Goal: Task Accomplishment & Management: Use online tool/utility

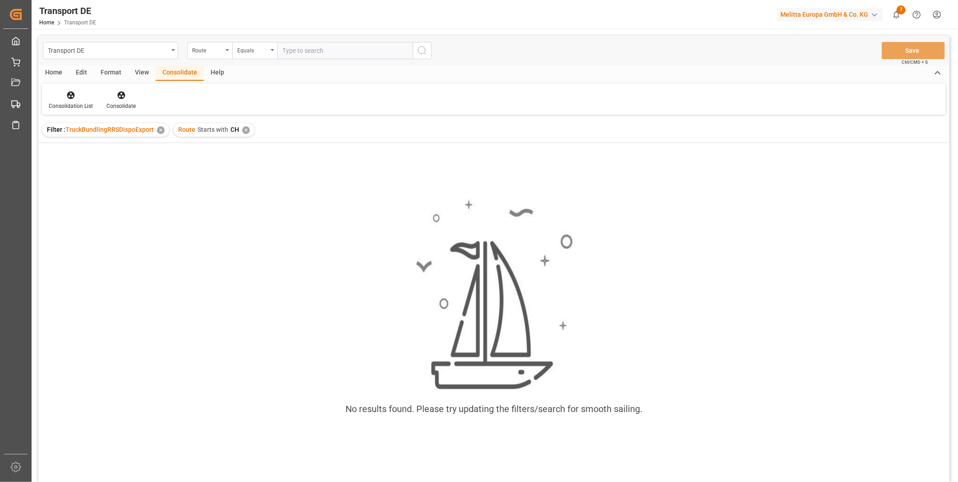
click at [242, 128] on div "✕" at bounding box center [246, 130] width 8 height 8
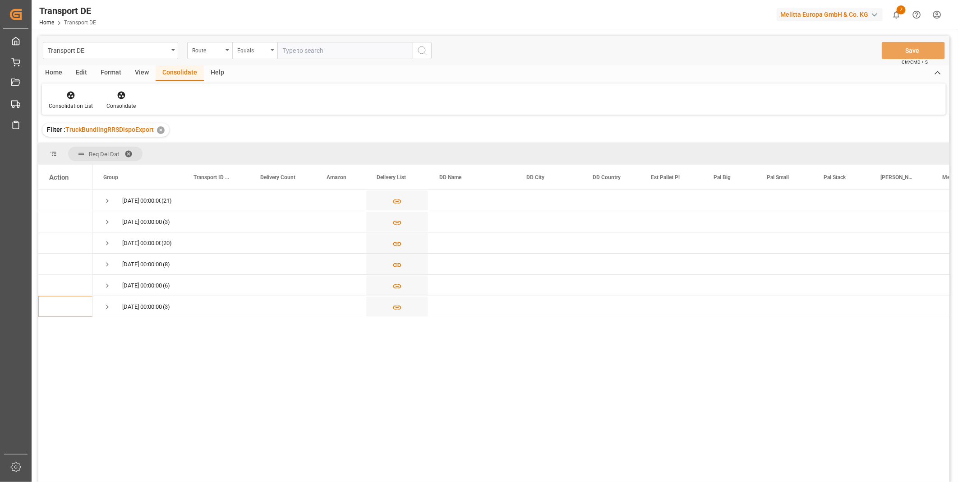
click at [232, 42] on div "Equals" at bounding box center [254, 50] width 45 height 17
click at [227, 50] on icon "open menu" at bounding box center [228, 50] width 4 height 2
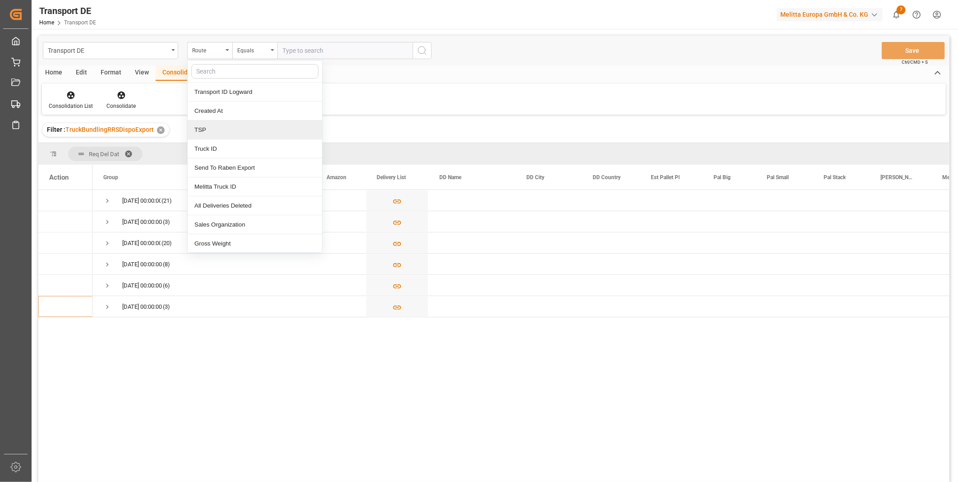
click at [226, 133] on div "TSP" at bounding box center [255, 129] width 134 height 19
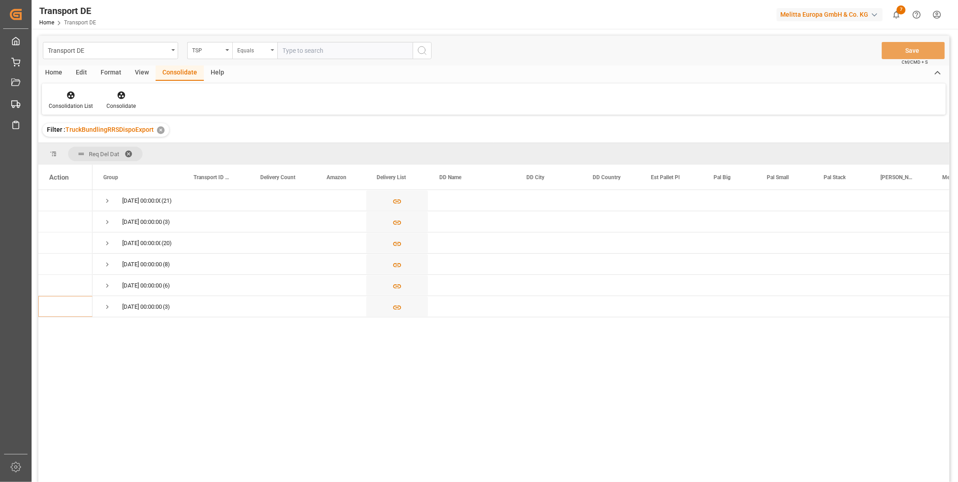
click at [253, 56] on div "Equals" at bounding box center [254, 50] width 45 height 17
click at [314, 39] on div "Transport DE TSP Equals Equals Fuzzy search Not equal Starts with Ends with Cas…" at bounding box center [493, 51] width 911 height 30
click at [316, 46] on input "text" at bounding box center [344, 50] width 135 height 17
paste input "Placeholder"
type input "Placeholder"
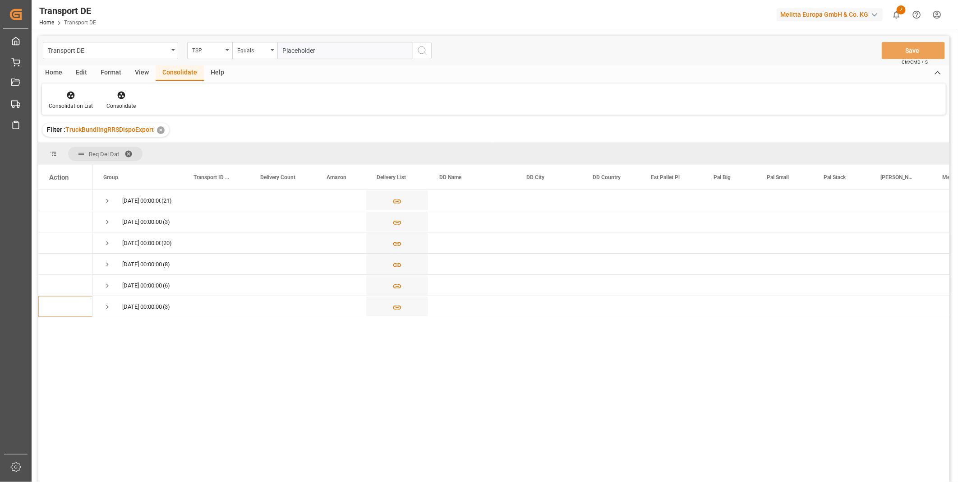
click at [428, 51] on button "search button" at bounding box center [422, 50] width 19 height 17
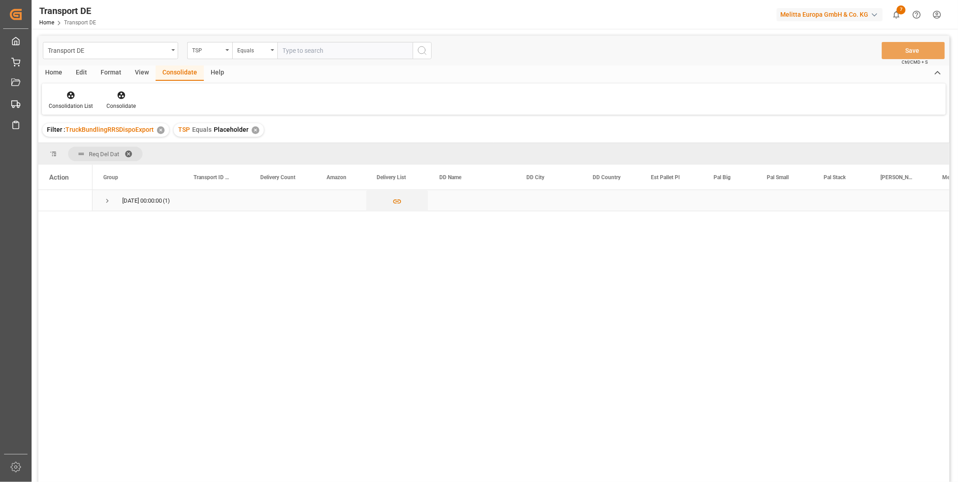
click at [102, 198] on div "27.08.2025 00:00:00 (1)" at bounding box center [137, 200] width 90 height 21
click at [111, 203] on span "Press SPACE to select this row." at bounding box center [107, 201] width 8 height 8
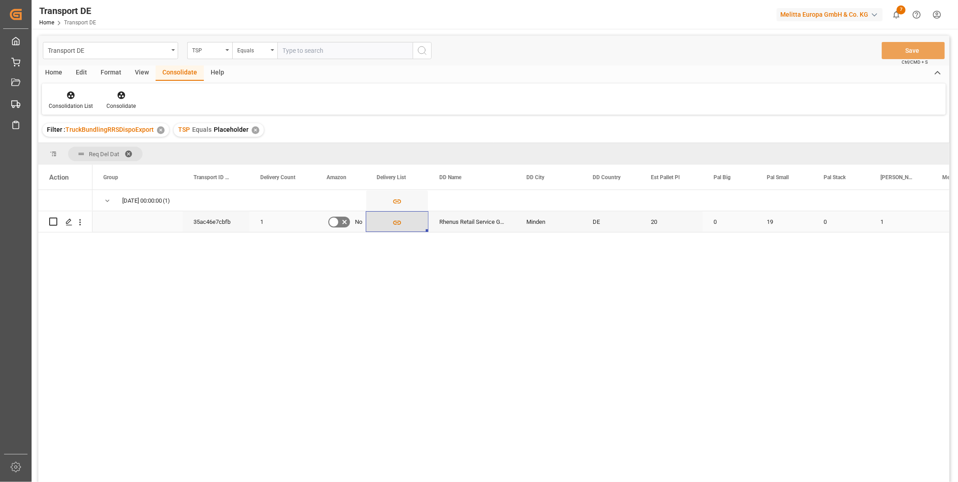
click at [394, 223] on icon "Press SPACE to select this row." at bounding box center [397, 222] width 9 height 9
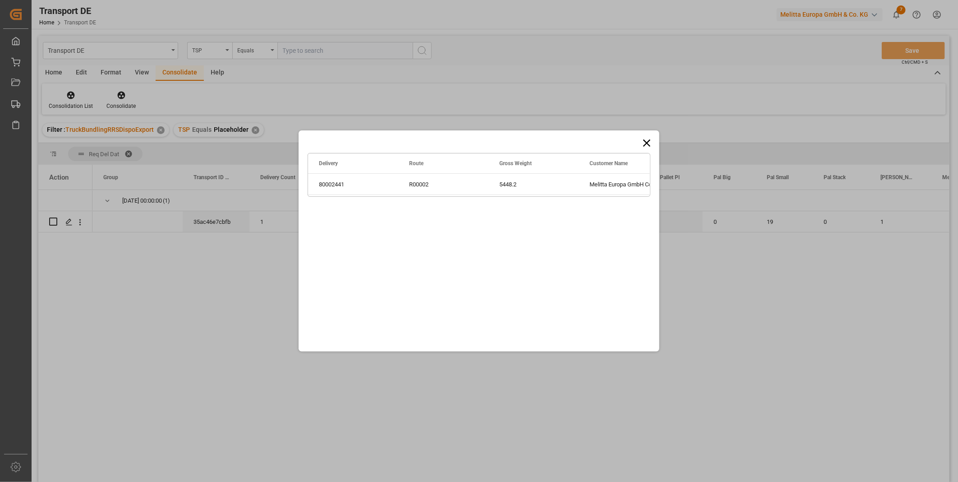
click at [647, 142] on icon at bounding box center [646, 142] width 7 height 7
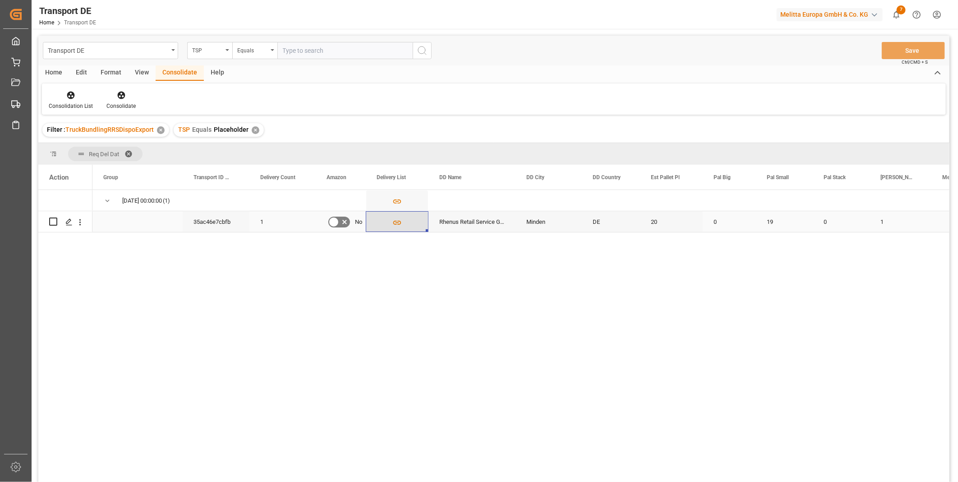
click at [403, 223] on button "Press SPACE to select this row." at bounding box center [397, 222] width 62 height 21
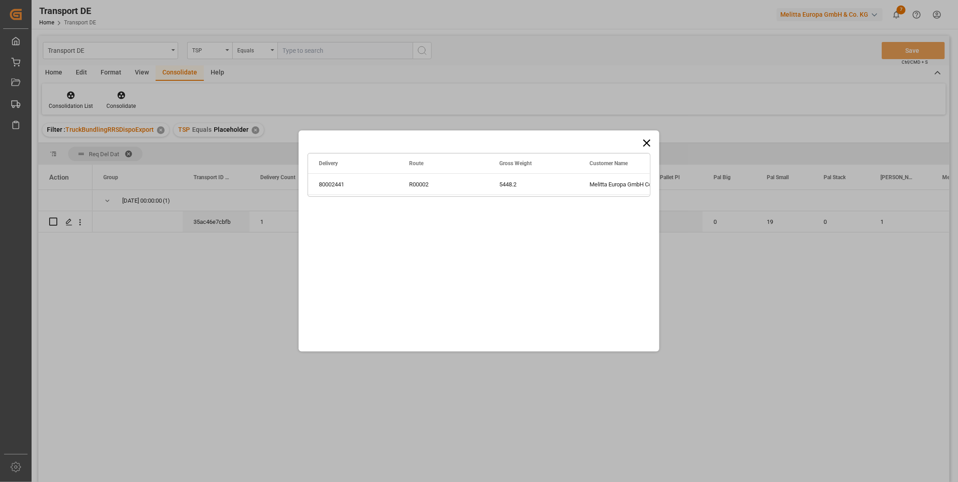
click at [646, 142] on icon at bounding box center [646, 142] width 7 height 7
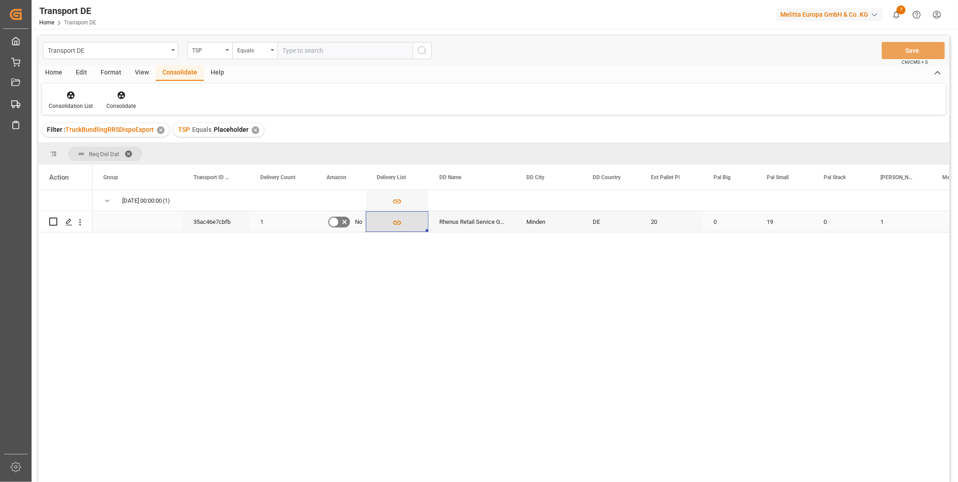
click at [394, 223] on icon "Press SPACE to select this row." at bounding box center [397, 223] width 8 height 4
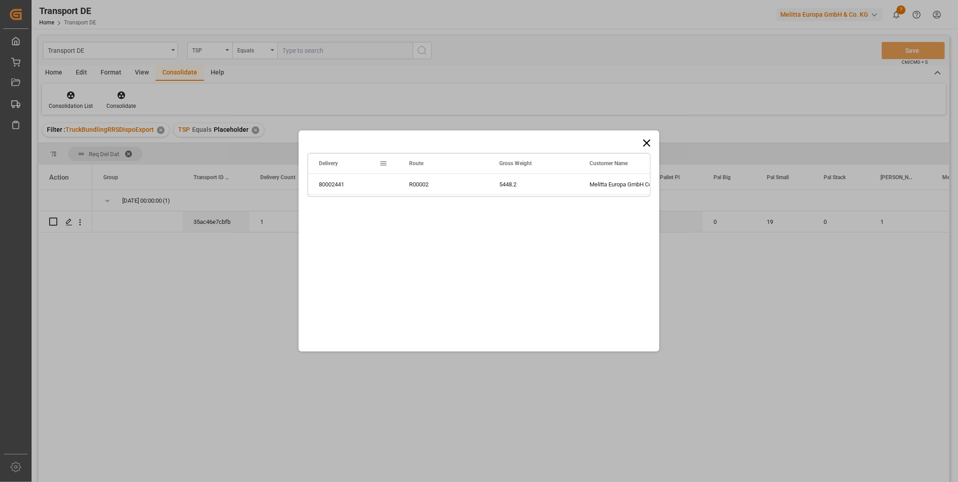
click at [647, 143] on icon at bounding box center [646, 142] width 7 height 7
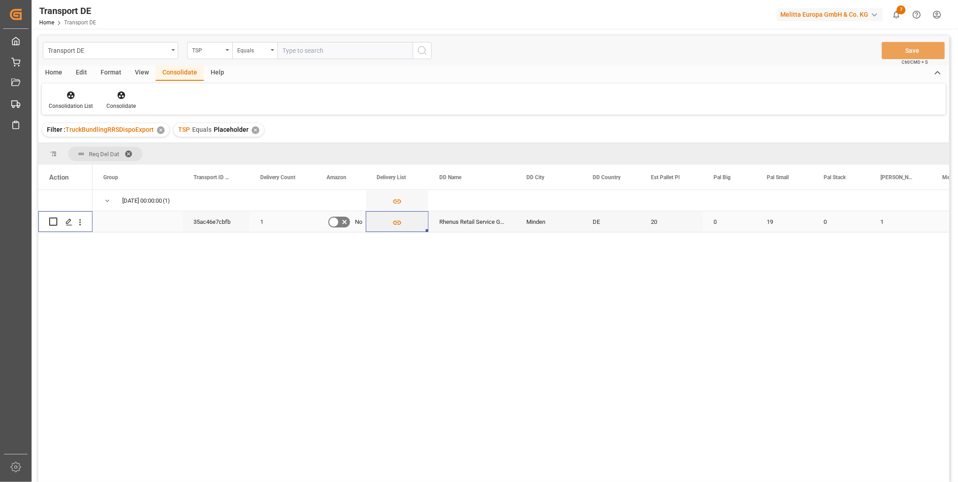
click at [54, 220] on input "Press Space to toggle row selection (unchecked)" at bounding box center [53, 221] width 8 height 8
checkbox input "true"
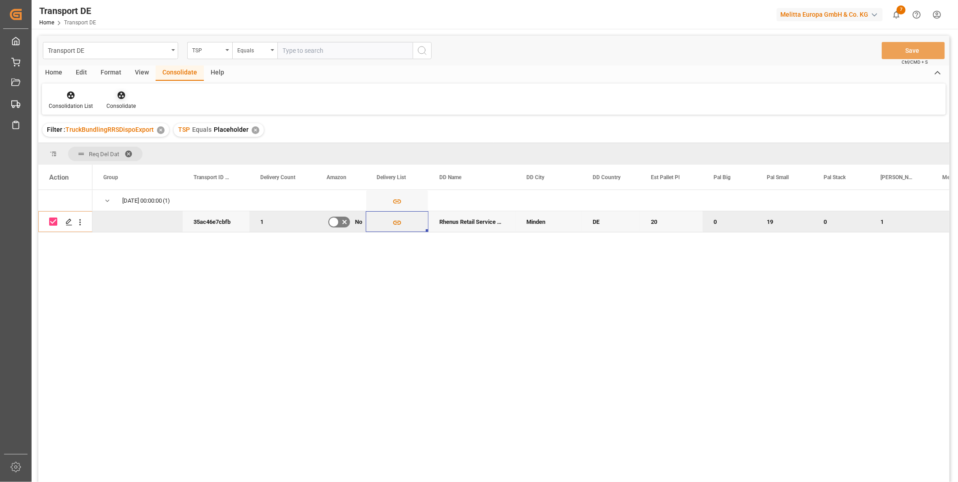
click at [116, 101] on div "Consolidate" at bounding box center [121, 100] width 43 height 20
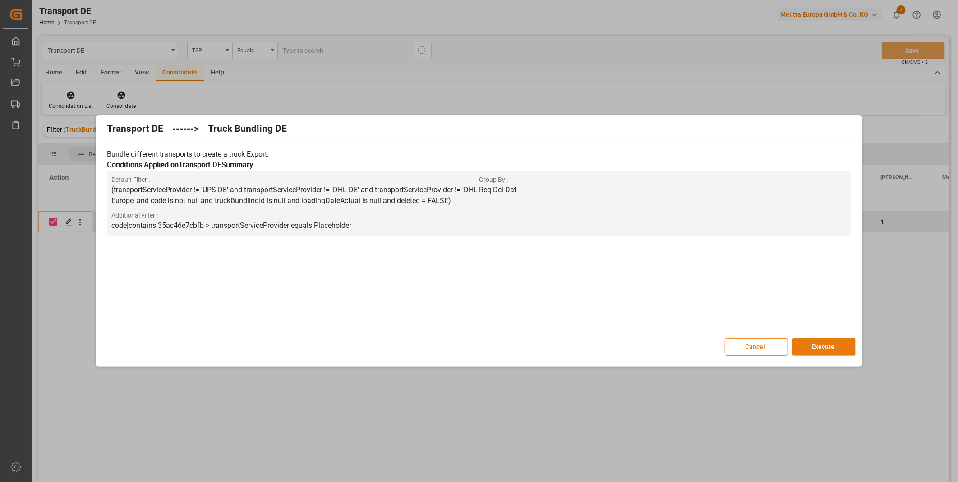
click at [833, 344] on button "Execute" at bounding box center [824, 346] width 63 height 17
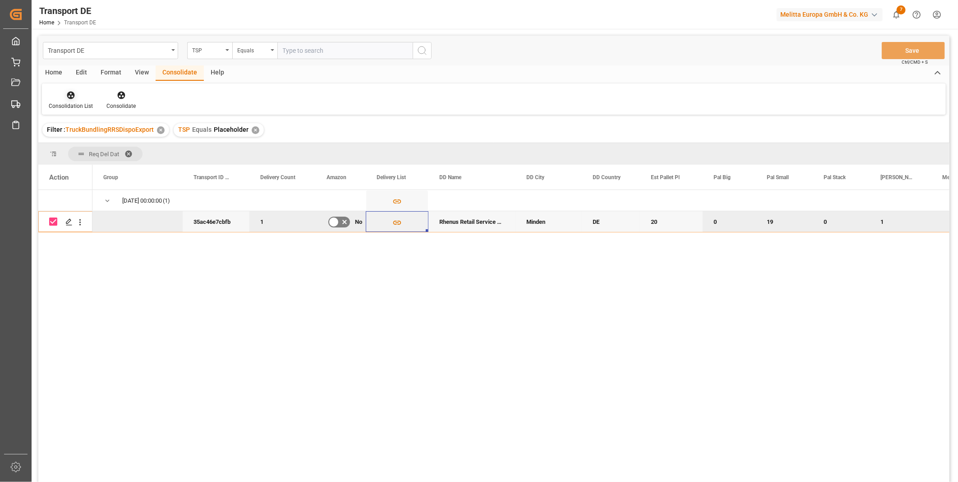
click at [71, 100] on div "Consolidation List" at bounding box center [71, 100] width 58 height 20
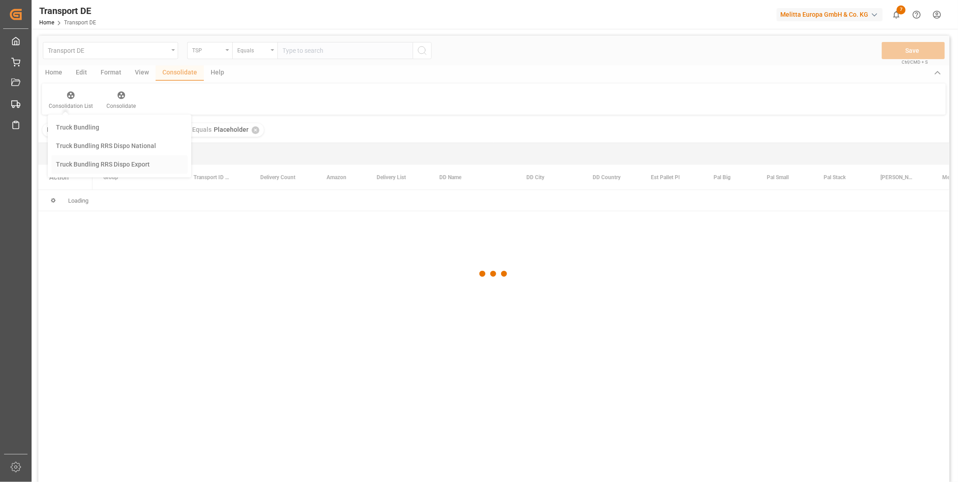
click at [142, 171] on div "Transport DE TSP Equals Save Ctrl/CMD + S Home Edit Format View Consolidate Hel…" at bounding box center [493, 271] width 911 height 470
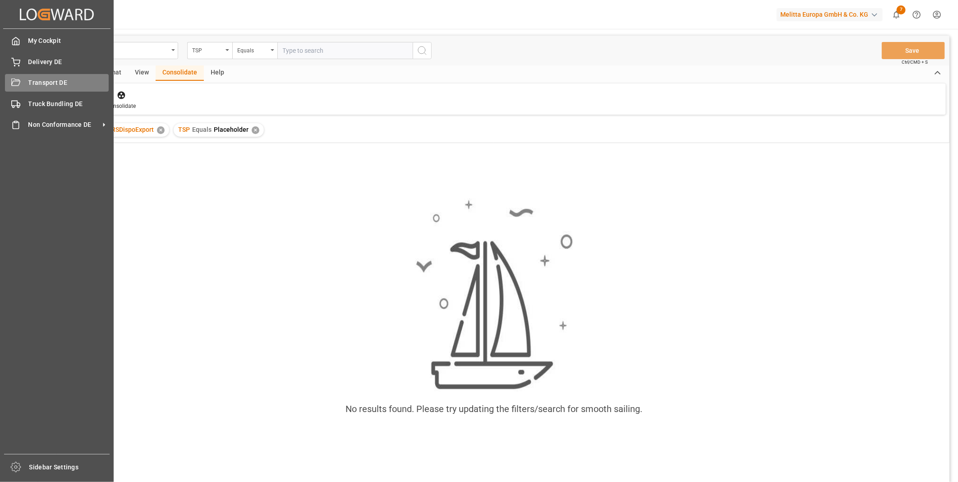
click at [23, 83] on div "Transport DE Transport DE" at bounding box center [57, 83] width 104 height 18
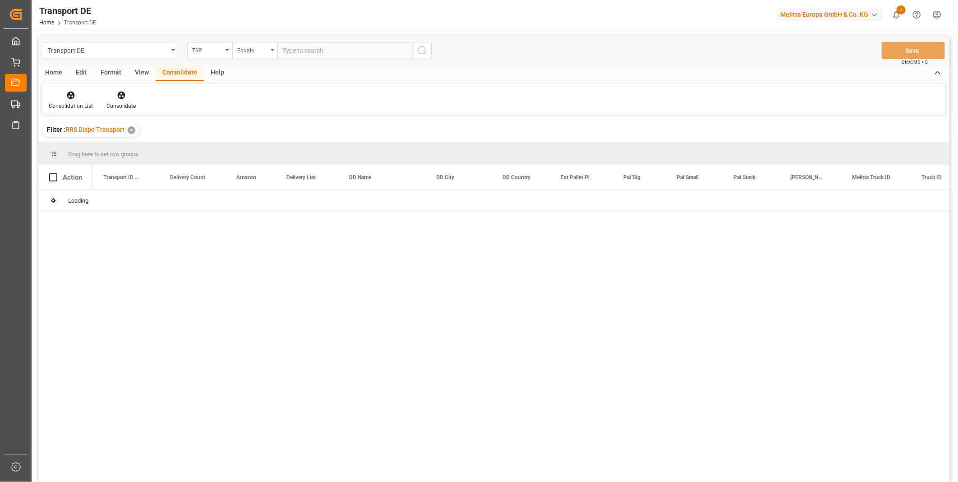
click at [72, 101] on div "Consolidation List" at bounding box center [71, 100] width 58 height 20
click at [102, 170] on div "Truck Bundling RRS Dispo Export" at bounding box center [119, 164] width 137 height 18
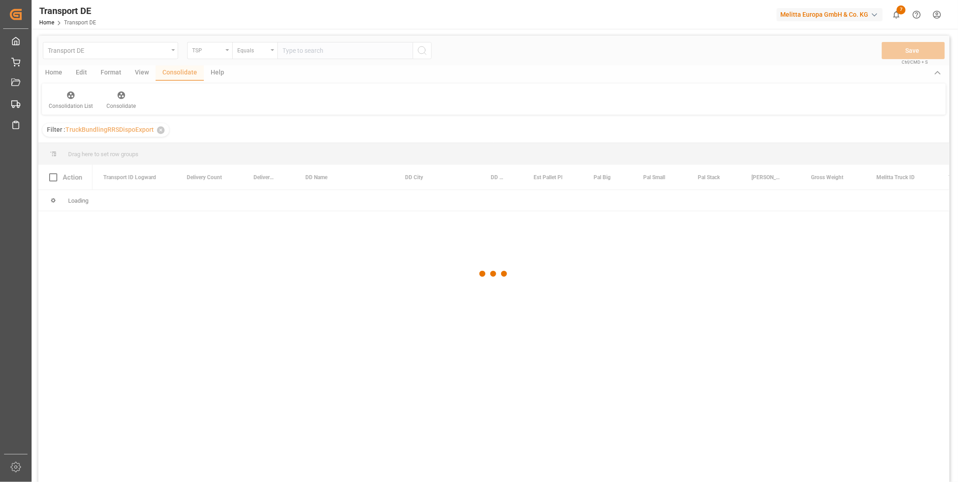
click at [215, 59] on div at bounding box center [493, 274] width 911 height 476
click at [250, 51] on div "Equals" at bounding box center [252, 49] width 31 height 10
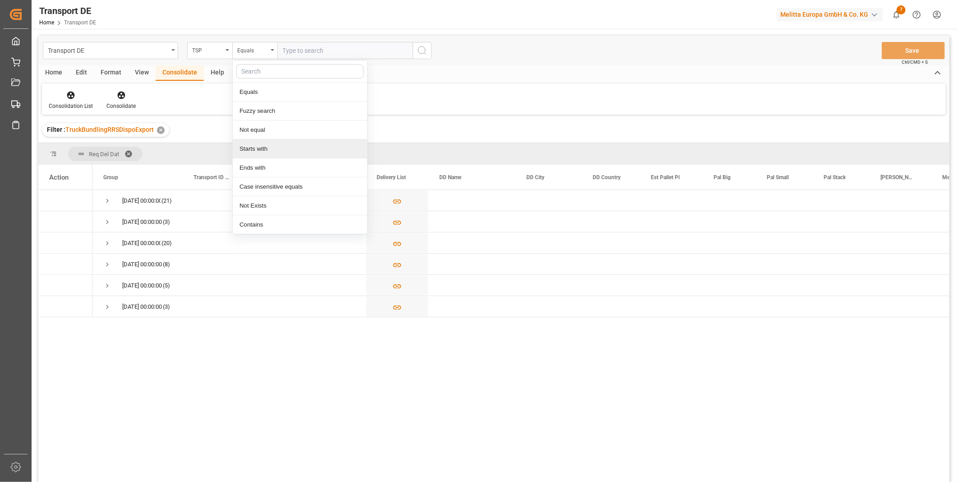
click at [260, 152] on div "Starts with" at bounding box center [300, 148] width 134 height 19
type input "Van tr"
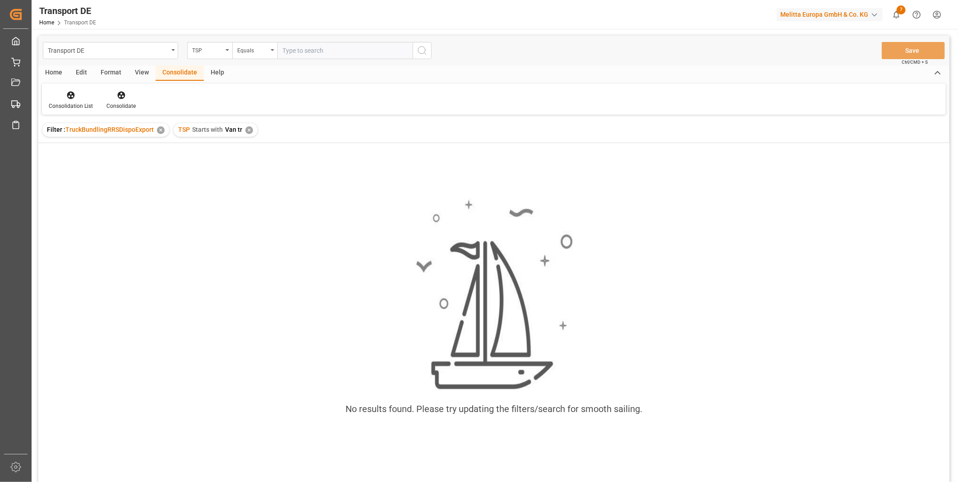
click at [250, 125] on div "TSP Starts with Van tr ✕" at bounding box center [216, 130] width 84 height 14
click at [249, 128] on div "✕" at bounding box center [249, 130] width 8 height 8
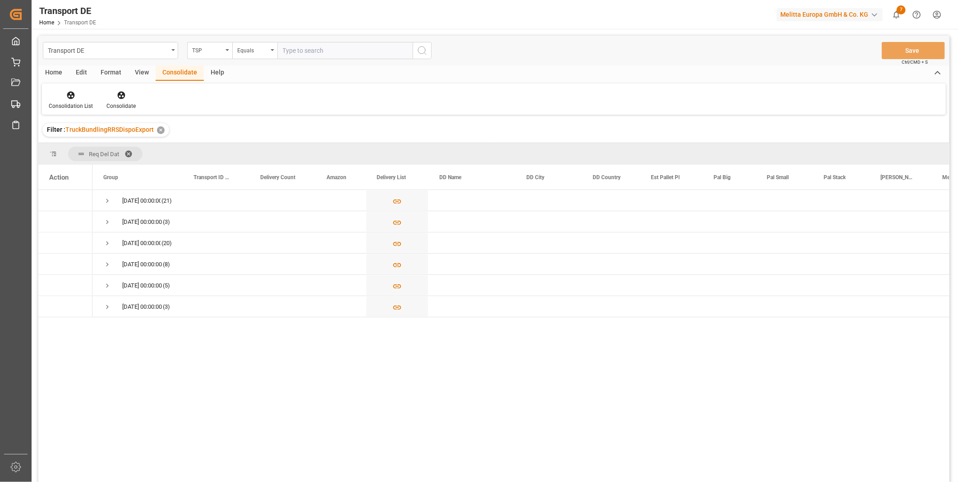
click at [306, 50] on input "text" at bounding box center [344, 50] width 135 height 17
click at [264, 55] on div "Equals" at bounding box center [254, 50] width 45 height 17
click at [259, 149] on div "Starts with" at bounding box center [300, 148] width 134 height 19
type input "Van R"
click at [223, 50] on div "TSP" at bounding box center [209, 50] width 45 height 17
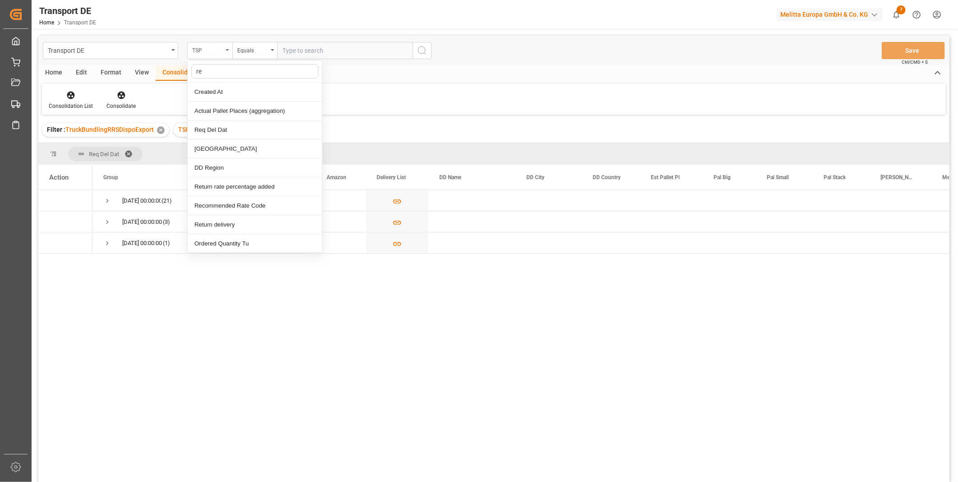
type input "req"
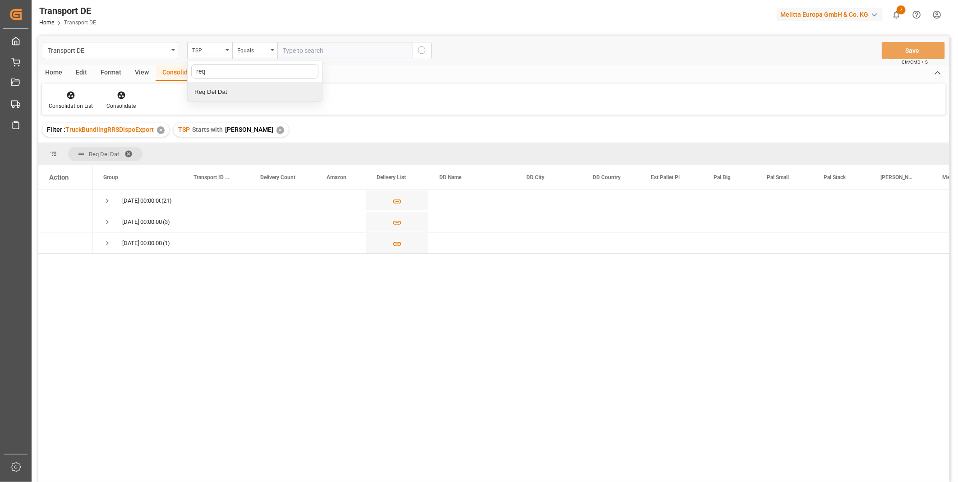
click at [207, 94] on div "Req Del Dat" at bounding box center [255, 92] width 134 height 19
click at [242, 51] on div "Equals" at bounding box center [252, 49] width 31 height 10
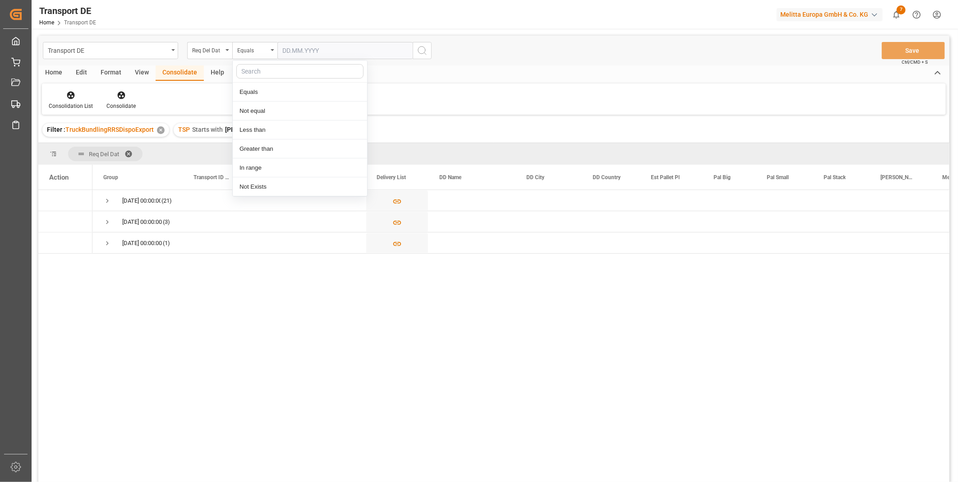
click at [354, 61] on div at bounding box center [300, 71] width 134 height 22
click at [350, 51] on input "text" at bounding box center [344, 50] width 135 height 17
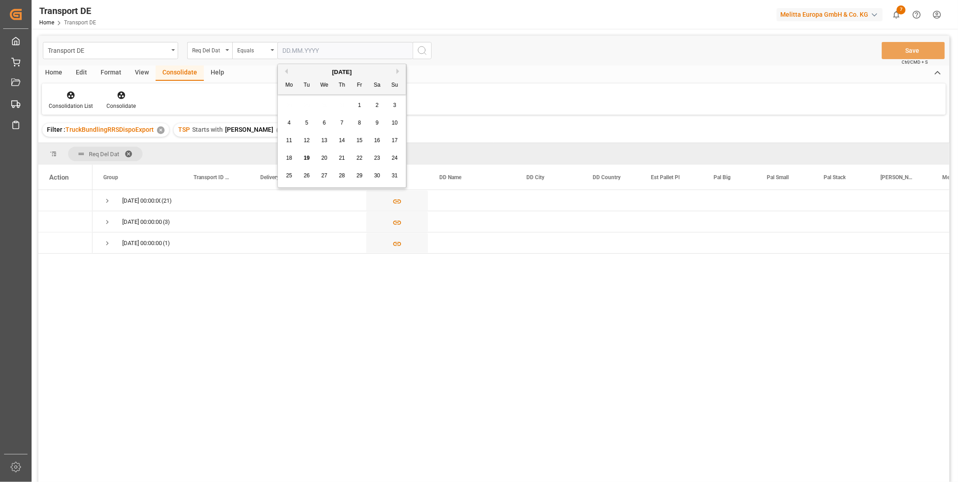
click at [347, 154] on div "21" at bounding box center [342, 158] width 11 height 11
type input "[DATE]"
click at [418, 54] on icon "search button" at bounding box center [422, 50] width 11 height 11
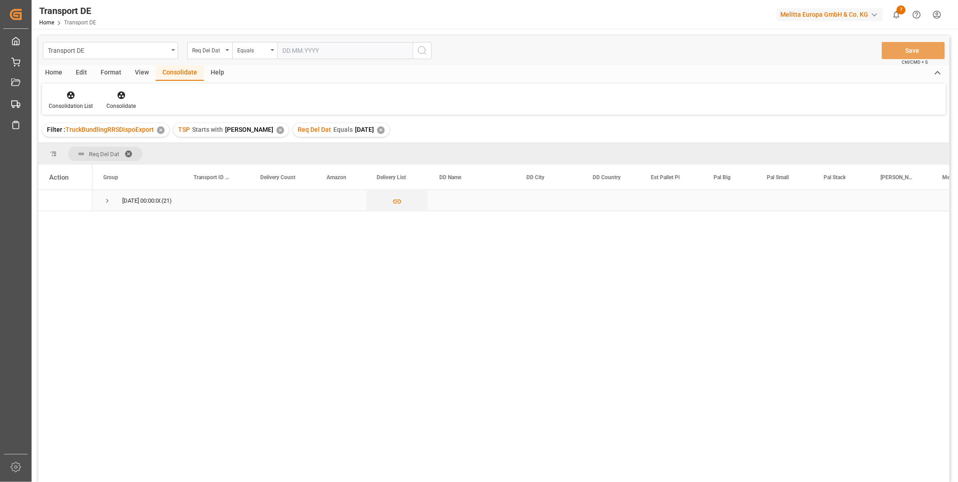
click at [109, 201] on span "Press SPACE to select this row." at bounding box center [107, 201] width 8 height 8
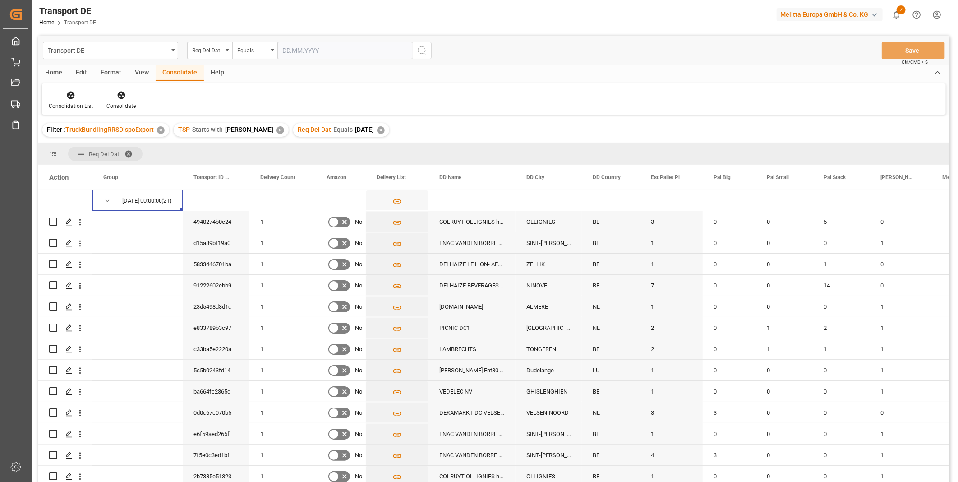
click at [57, 75] on div "Home" at bounding box center [53, 72] width 31 height 15
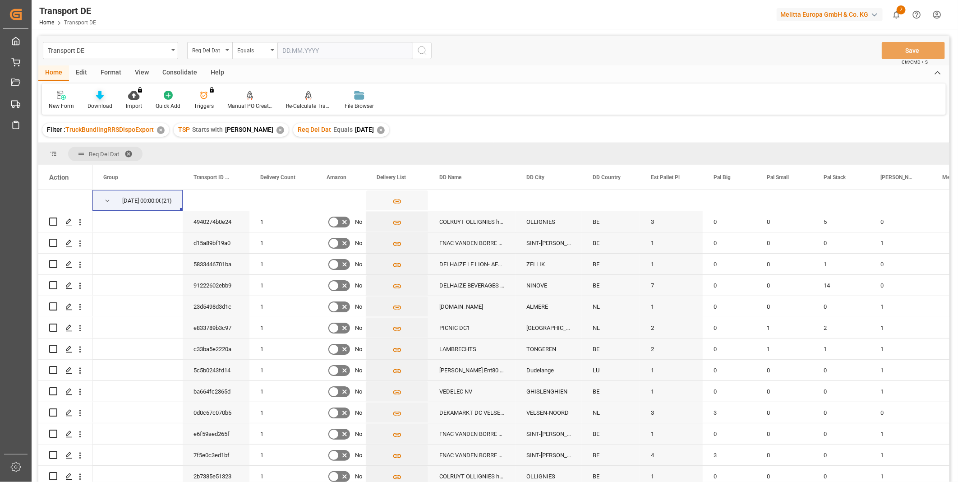
click at [93, 102] on div "Download" at bounding box center [100, 106] width 25 height 8
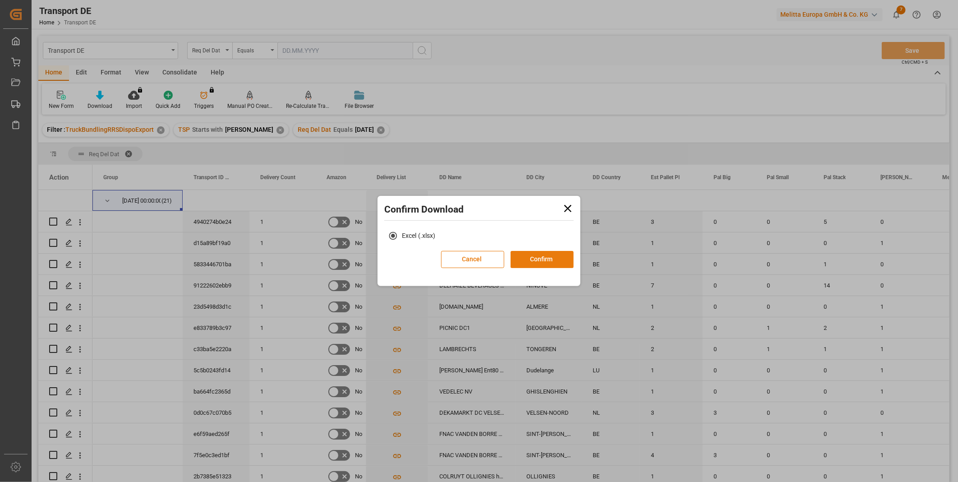
click at [545, 259] on button "Confirm" at bounding box center [542, 259] width 63 height 17
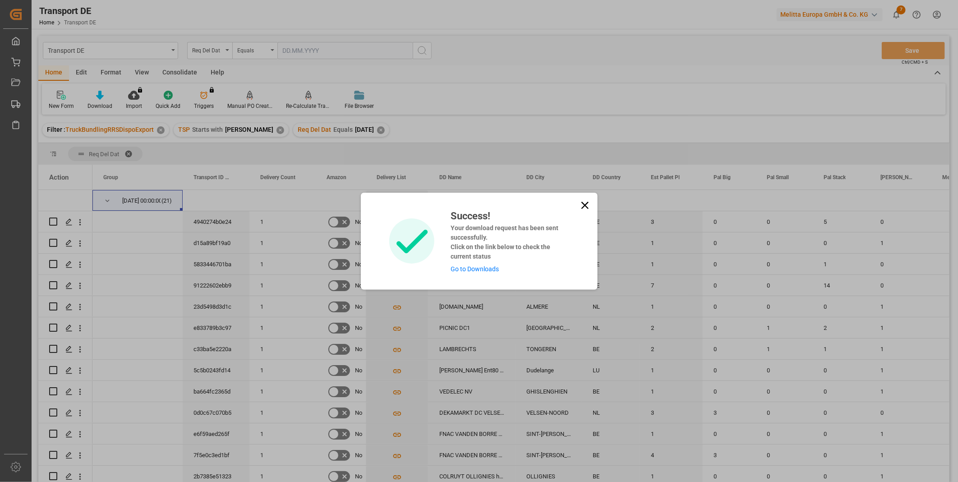
click at [582, 204] on icon at bounding box center [585, 205] width 13 height 13
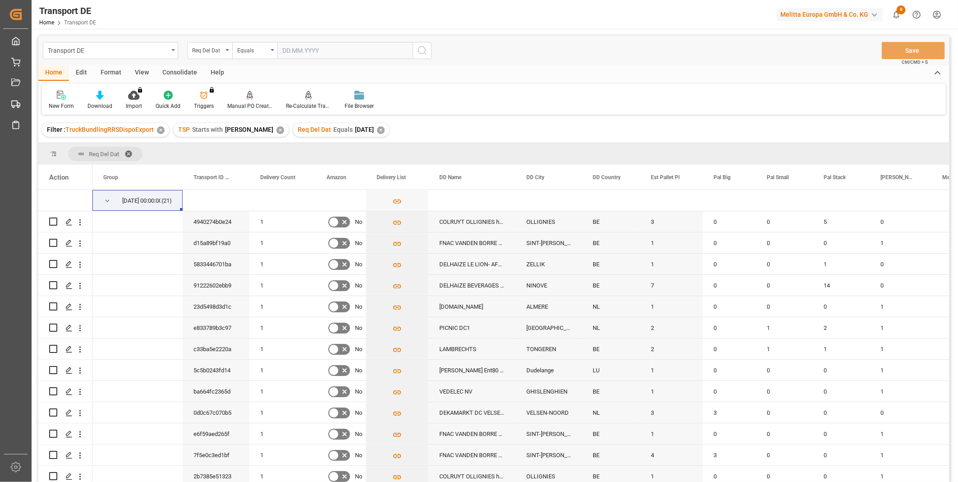
click at [176, 69] on div "Consolidate" at bounding box center [180, 72] width 48 height 15
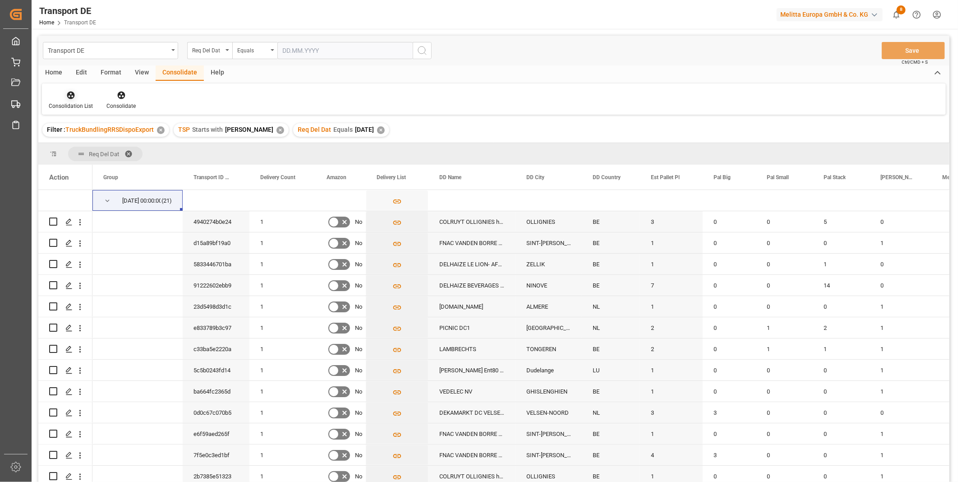
click at [60, 99] on div at bounding box center [71, 94] width 44 height 9
click at [109, 162] on div "Transport DE Req Del Dat Equals Save Ctrl/CMD + S Home Edit Format View Consoli…" at bounding box center [493, 271] width 911 height 470
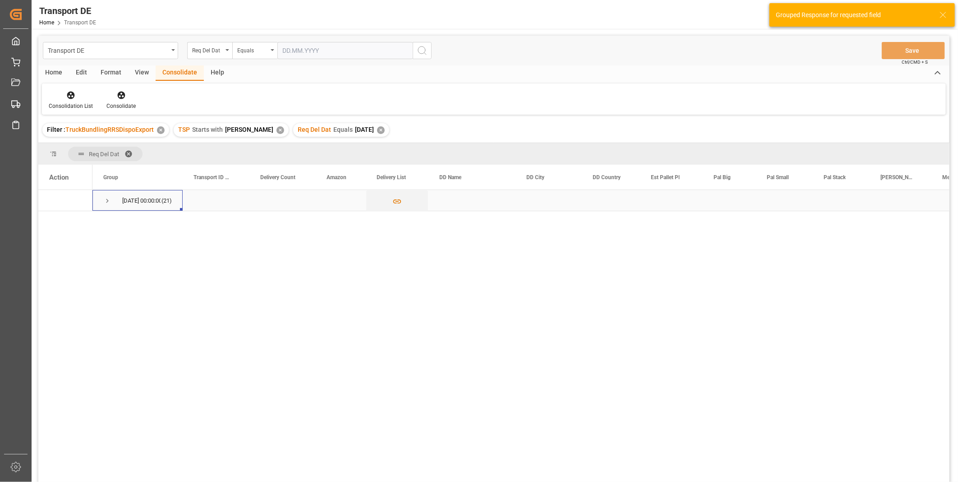
click at [105, 199] on span "Press SPACE to select this row." at bounding box center [107, 201] width 8 height 8
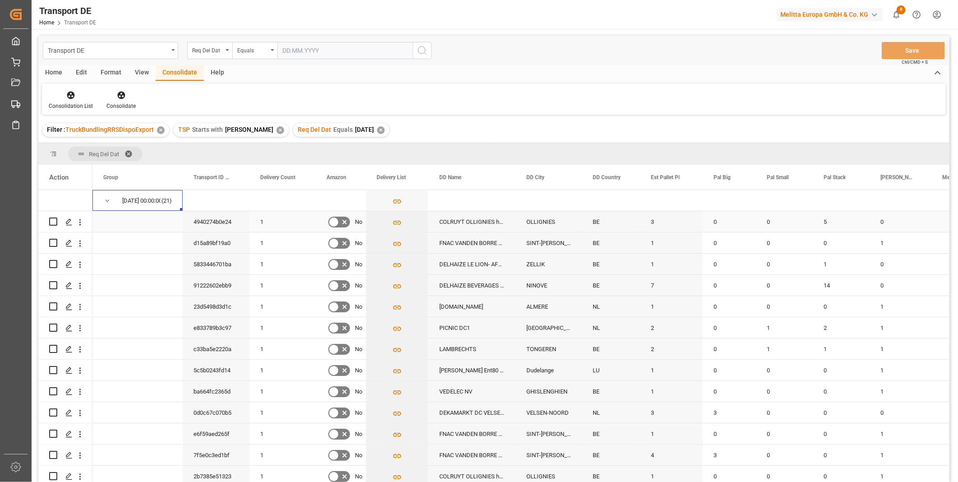
click at [52, 222] on input "Press Space to toggle row selection (unchecked)" at bounding box center [53, 221] width 8 height 8
checkbox input "true"
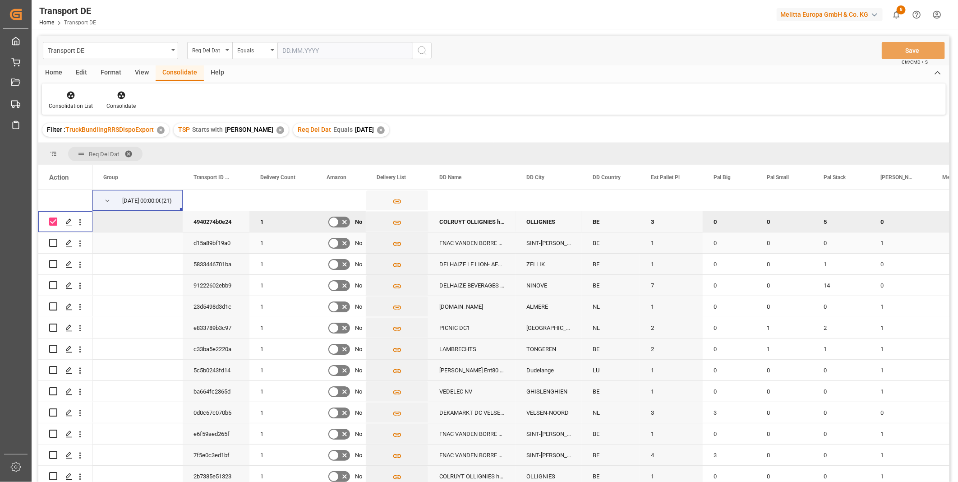
click at [52, 245] on input "Press Space to toggle row selection (unchecked)" at bounding box center [53, 243] width 8 height 8
checkbox input "true"
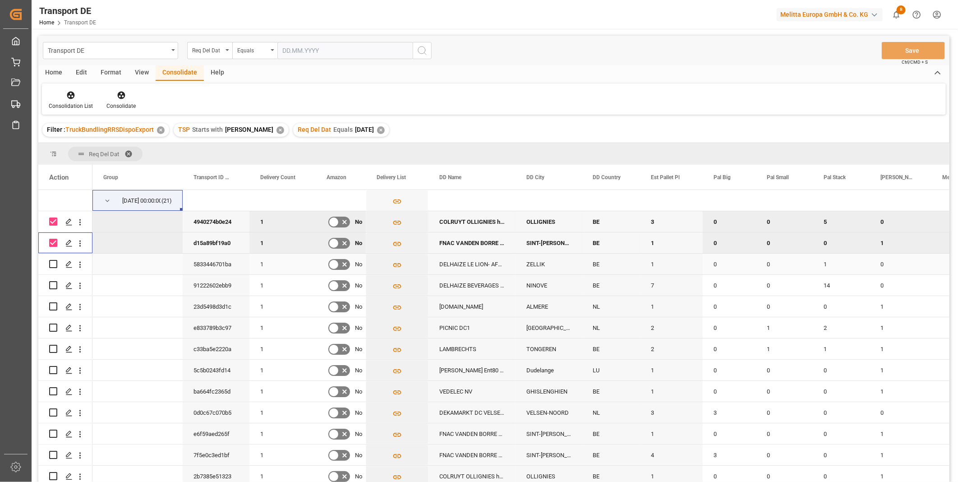
click at [55, 264] on input "Press Space to toggle row selection (unchecked)" at bounding box center [53, 264] width 8 height 8
click at [53, 262] on input "Press Space to toggle row selection (checked)" at bounding box center [53, 264] width 8 height 8
checkbox input "false"
click at [53, 286] on input "Press Space to toggle row selection (unchecked)" at bounding box center [53, 285] width 8 height 8
checkbox input "true"
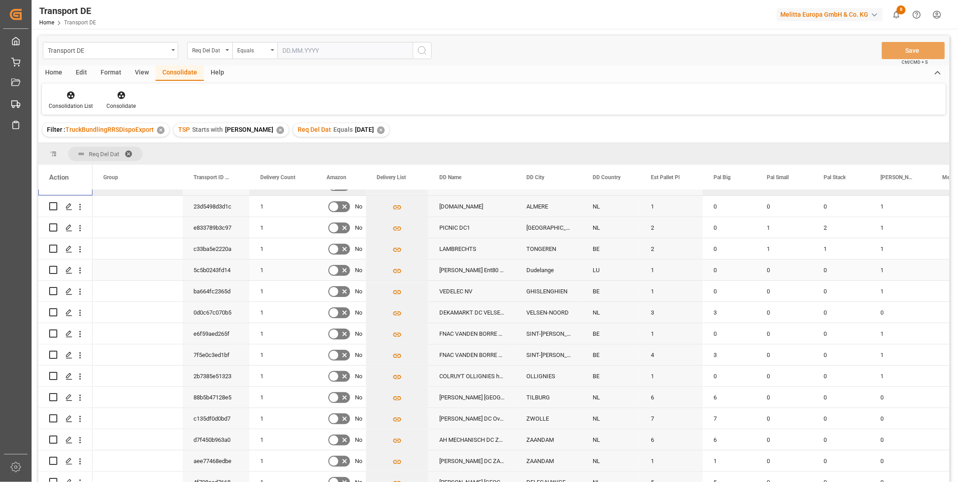
scroll to position [50, 0]
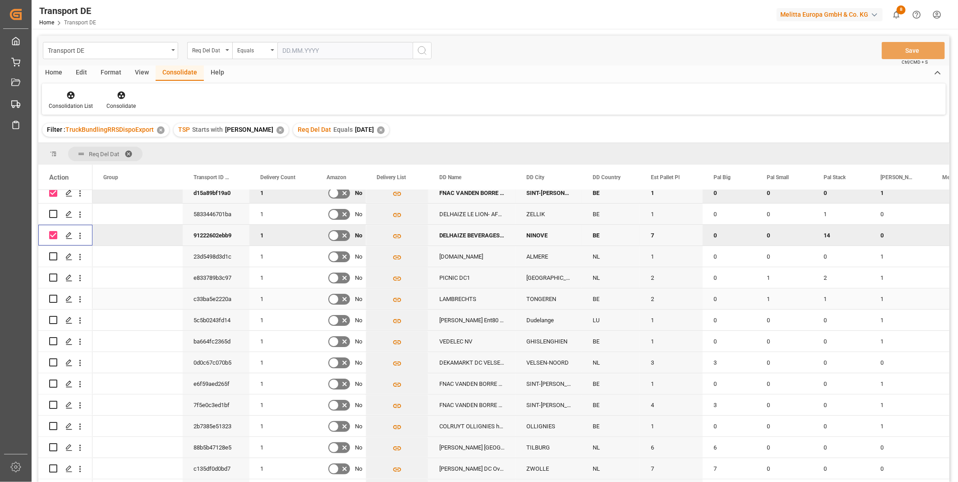
click at [55, 300] on input "Press Space to toggle row selection (unchecked)" at bounding box center [53, 299] width 8 height 8
checkbox input "true"
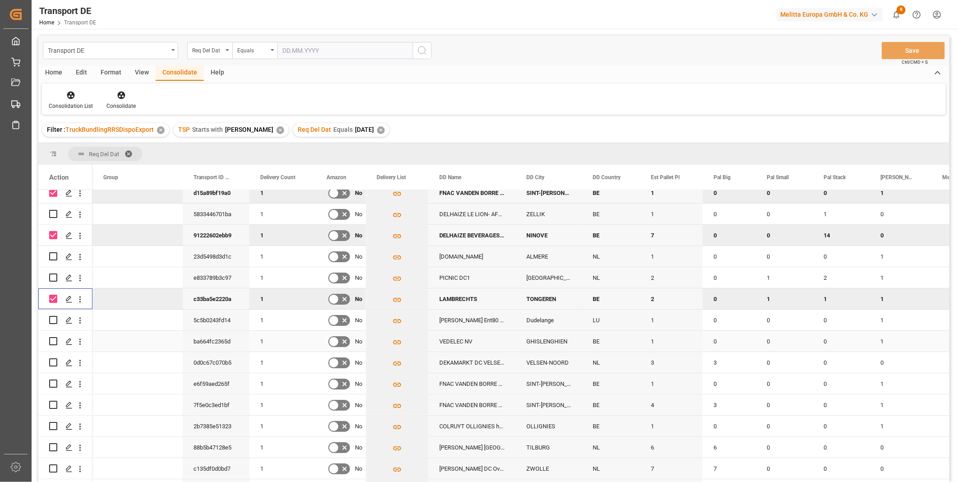
click at [49, 337] on input "Press Space to toggle row selection (unchecked)" at bounding box center [53, 341] width 8 height 8
checkbox input "true"
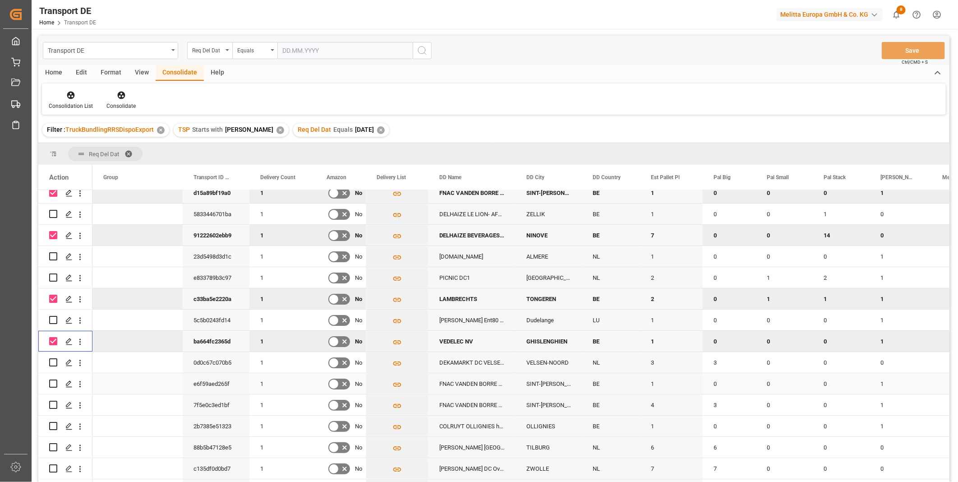
click at [53, 381] on input "Press Space to toggle row selection (unchecked)" at bounding box center [53, 383] width 8 height 8
checkbox input "true"
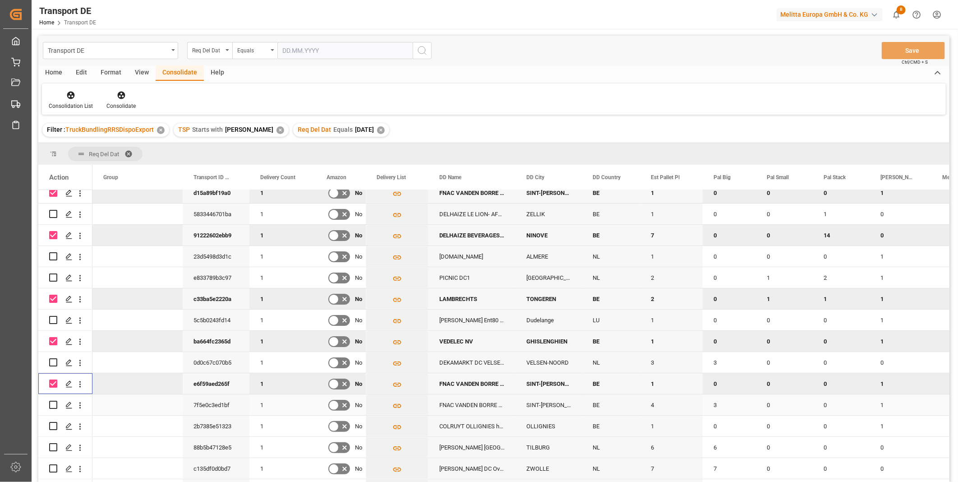
click at [54, 407] on input "Press Space to toggle row selection (unchecked)" at bounding box center [53, 405] width 8 height 8
checkbox input "true"
click at [53, 422] on input "Press Space to toggle row selection (unchecked)" at bounding box center [53, 426] width 8 height 8
checkbox input "true"
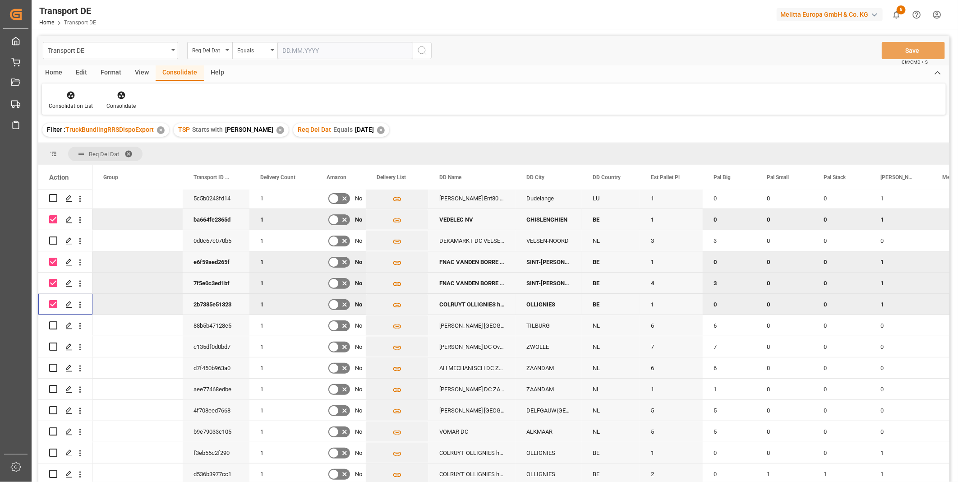
scroll to position [100, 0]
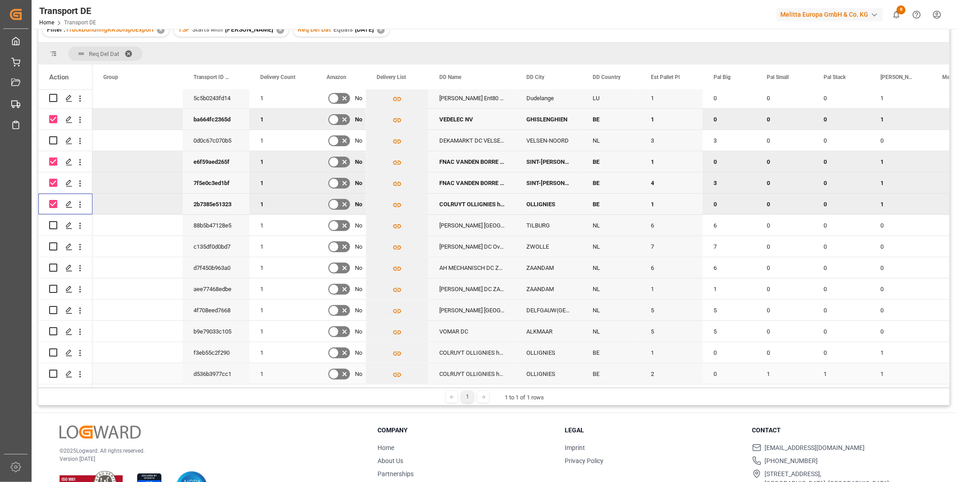
click at [55, 370] on input "Press Space to toggle row selection (unchecked)" at bounding box center [53, 374] width 8 height 8
checkbox input "true"
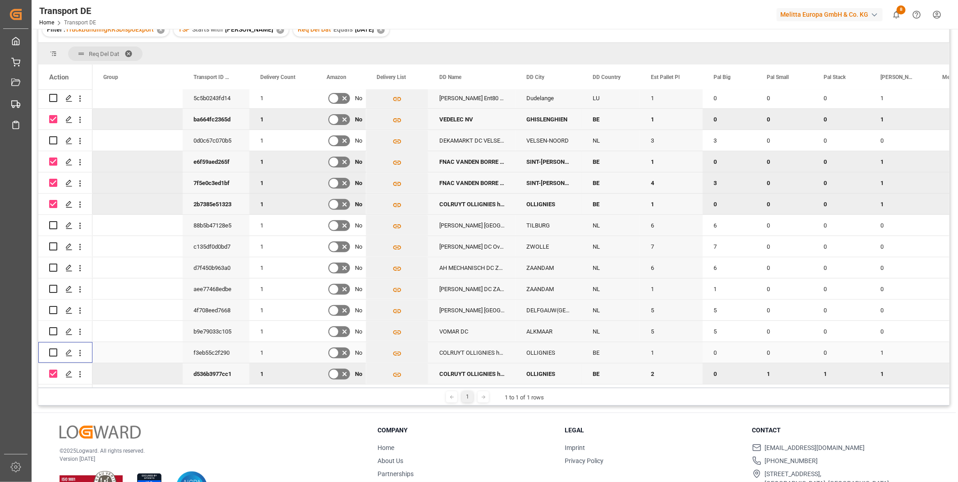
click at [53, 351] on input "Press Space to toggle row selection (unchecked)" at bounding box center [53, 352] width 8 height 8
checkbox input "true"
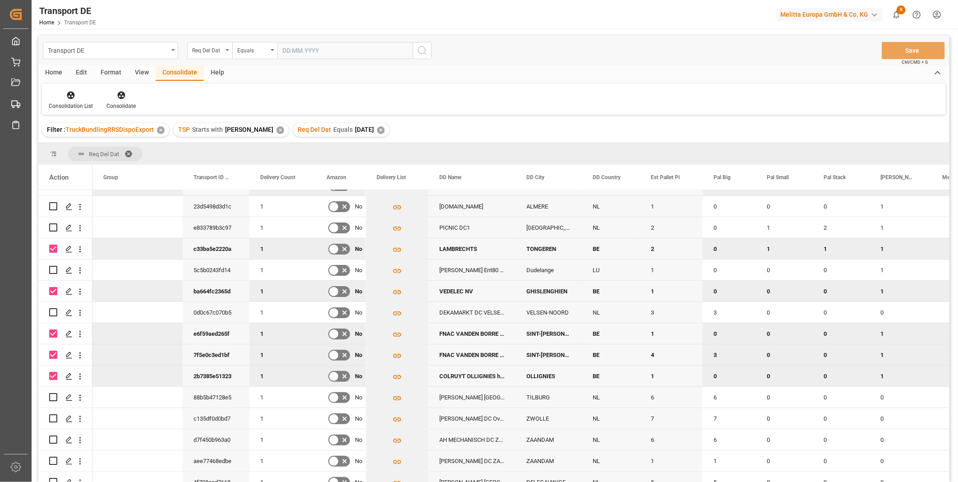
scroll to position [174, 0]
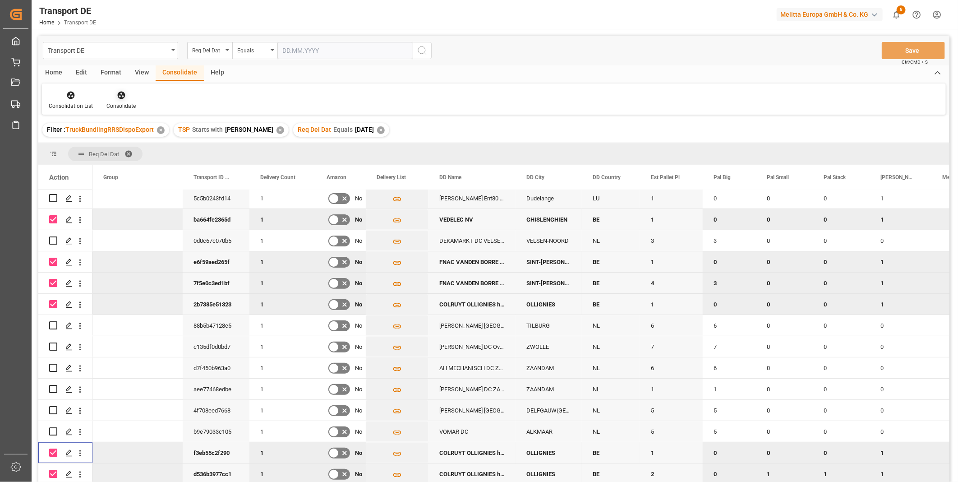
click at [139, 97] on div "Consolidate" at bounding box center [121, 100] width 43 height 20
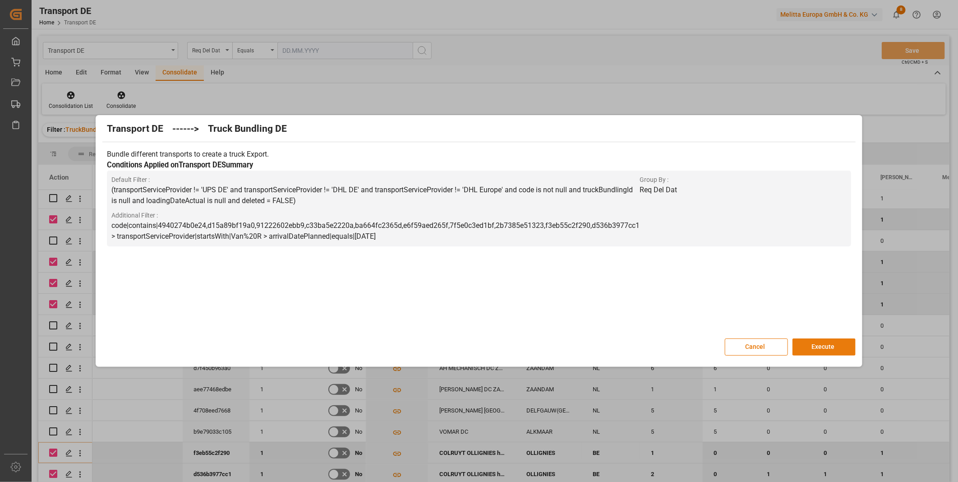
click at [811, 354] on button "Execute" at bounding box center [824, 346] width 63 height 17
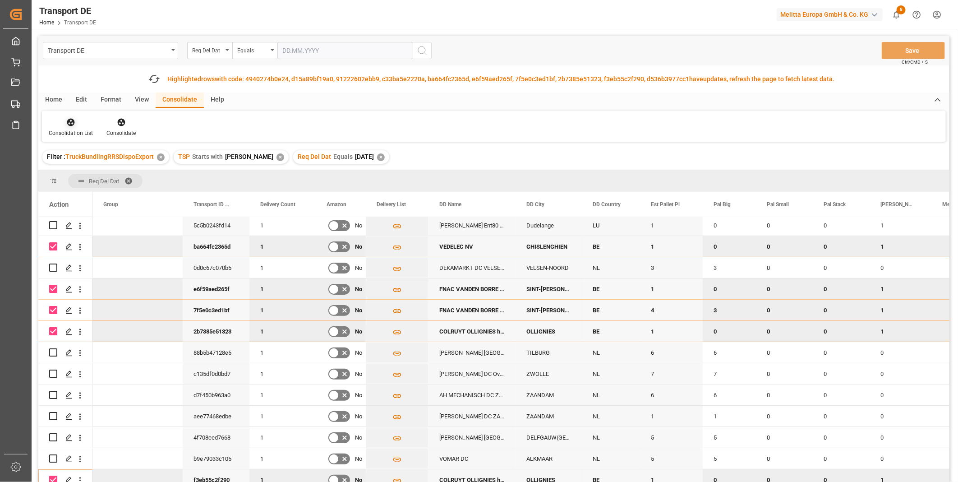
click at [71, 124] on icon at bounding box center [70, 122] width 9 height 9
click at [106, 193] on div "Transport DE Req Del Dat Equals Save Ctrl/CMD + S Fetch latest updates Highligh…" at bounding box center [493, 284] width 911 height 497
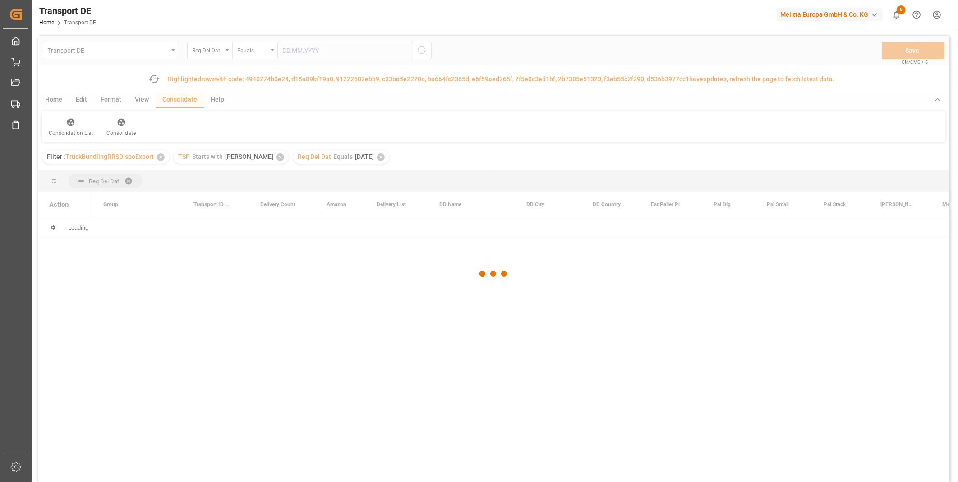
scroll to position [0, 0]
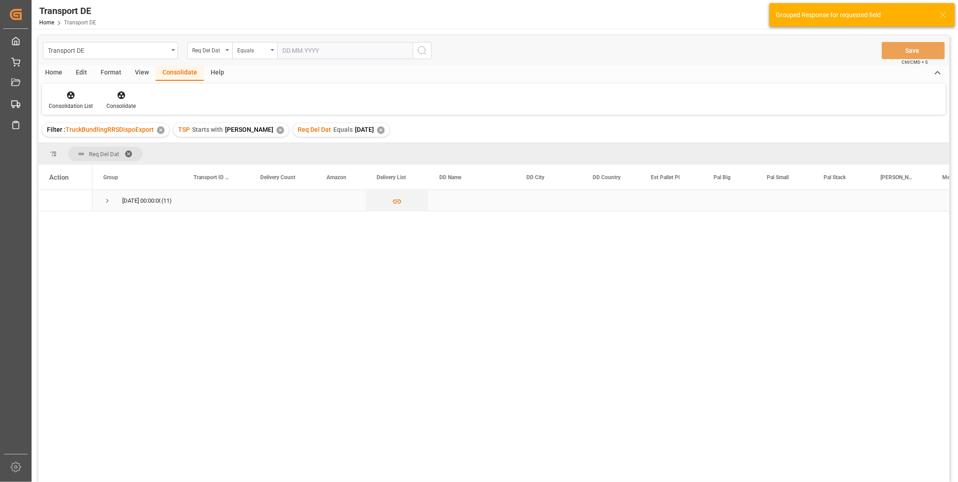
click at [108, 197] on span "Press SPACE to select this row." at bounding box center [107, 201] width 8 height 8
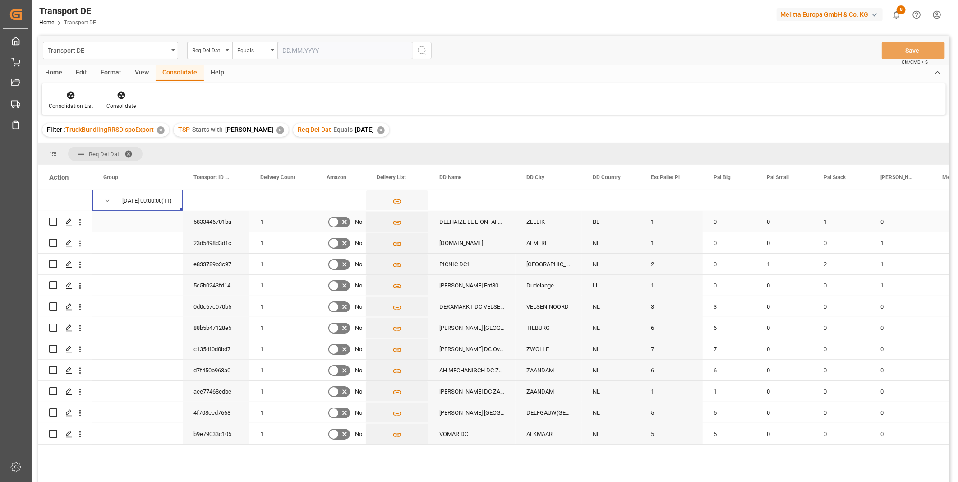
click at [53, 224] on input "Press Space to toggle row selection (unchecked)" at bounding box center [53, 221] width 8 height 8
checkbox input "true"
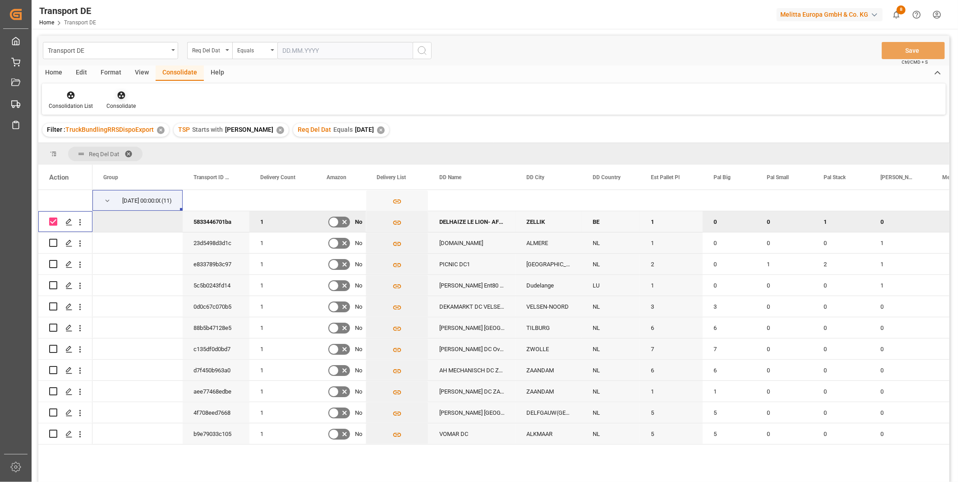
click at [117, 98] on icon at bounding box center [121, 95] width 9 height 9
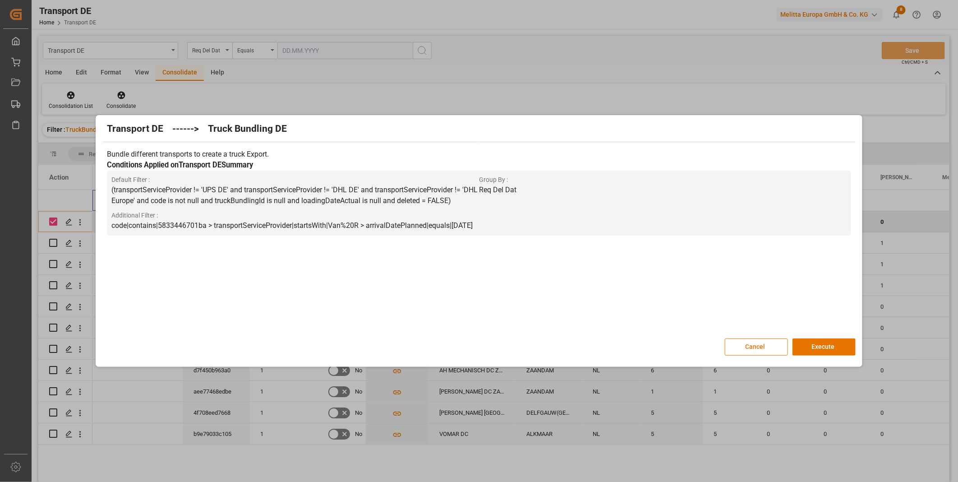
click at [827, 356] on div "Transport DE ------> Truck Bundling DE Bundle different transports to create a …" at bounding box center [479, 240] width 762 height 247
drag, startPoint x: 822, startPoint y: 354, endPoint x: 821, endPoint y: 349, distance: 5.1
click at [823, 351] on button "Execute" at bounding box center [824, 346] width 63 height 17
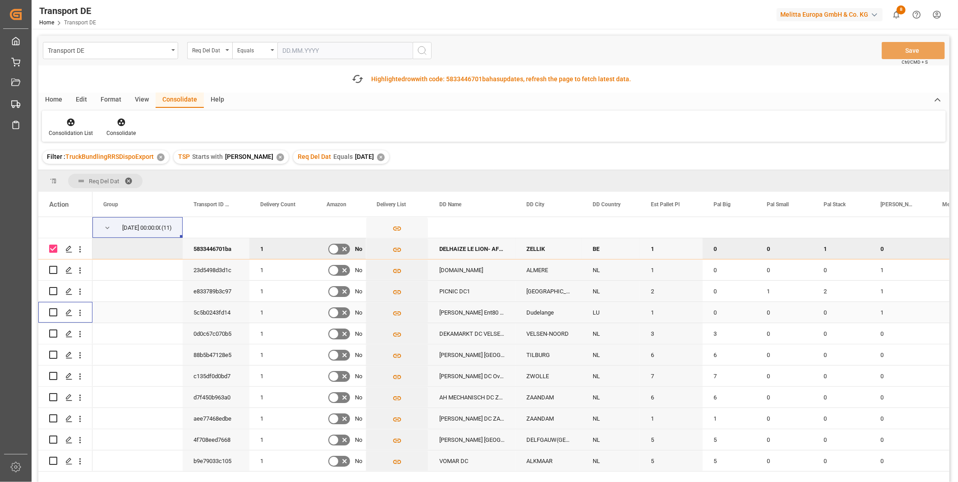
click at [55, 312] on input "Press Space to toggle row selection (unchecked)" at bounding box center [53, 312] width 8 height 8
checkbox input "true"
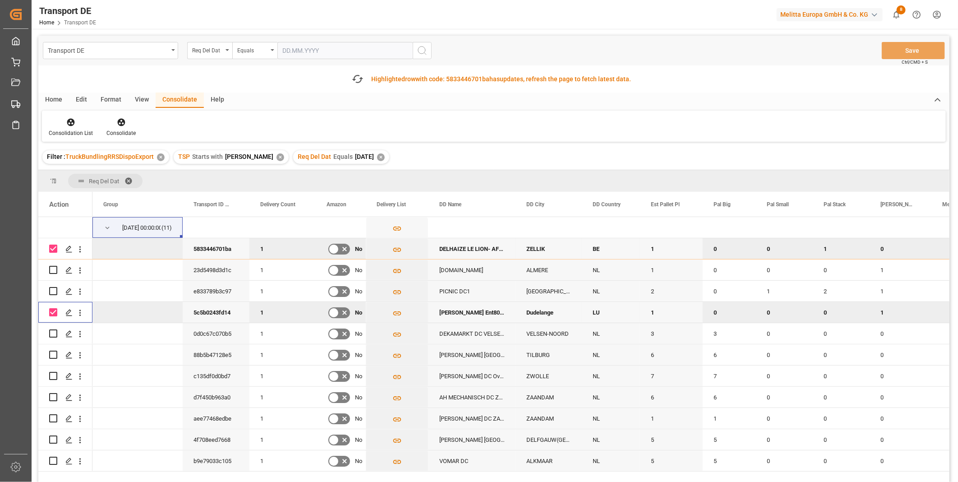
click at [51, 245] on input "Press Space to toggle row selection (checked)" at bounding box center [53, 249] width 8 height 8
checkbox input "false"
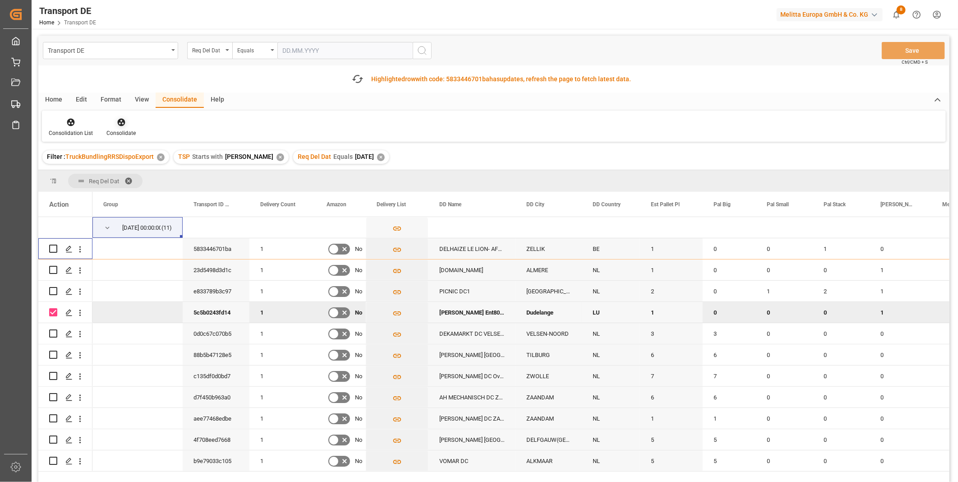
click at [127, 119] on div at bounding box center [120, 121] width 29 height 9
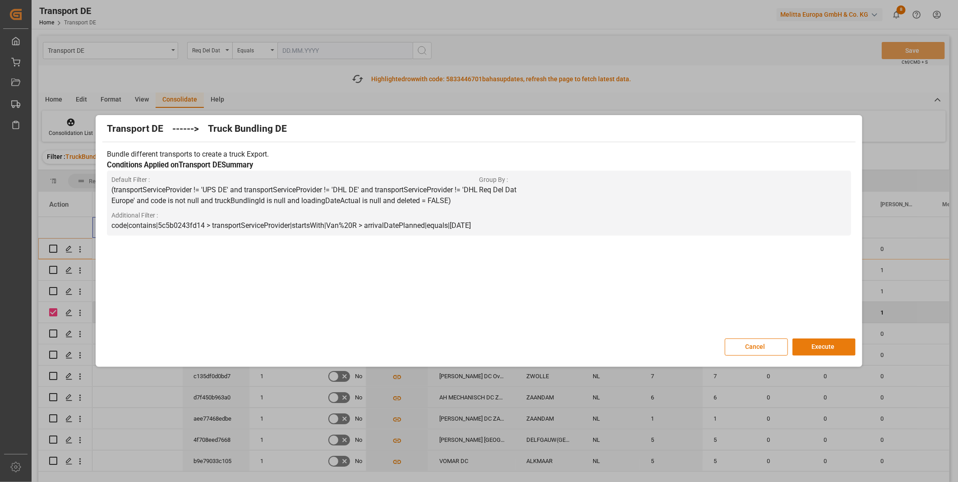
click at [828, 351] on button "Execute" at bounding box center [824, 346] width 63 height 17
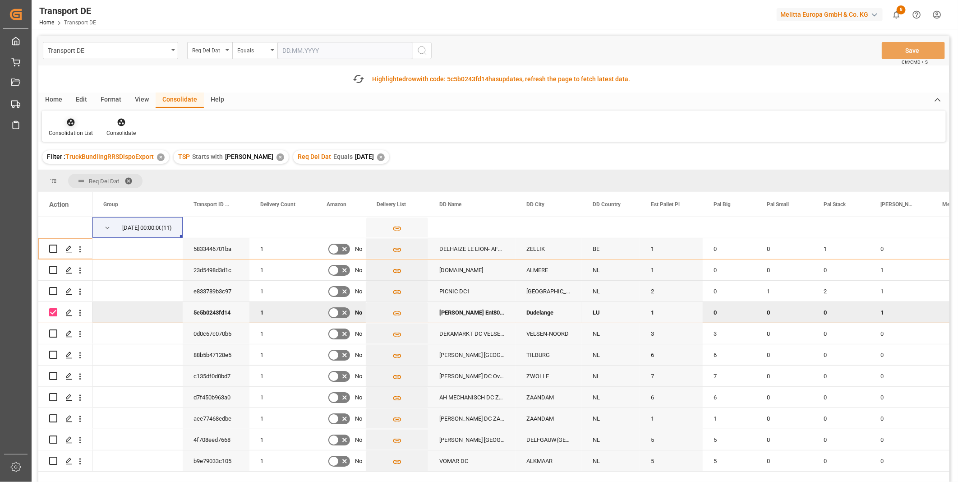
click at [69, 125] on icon at bounding box center [70, 122] width 9 height 9
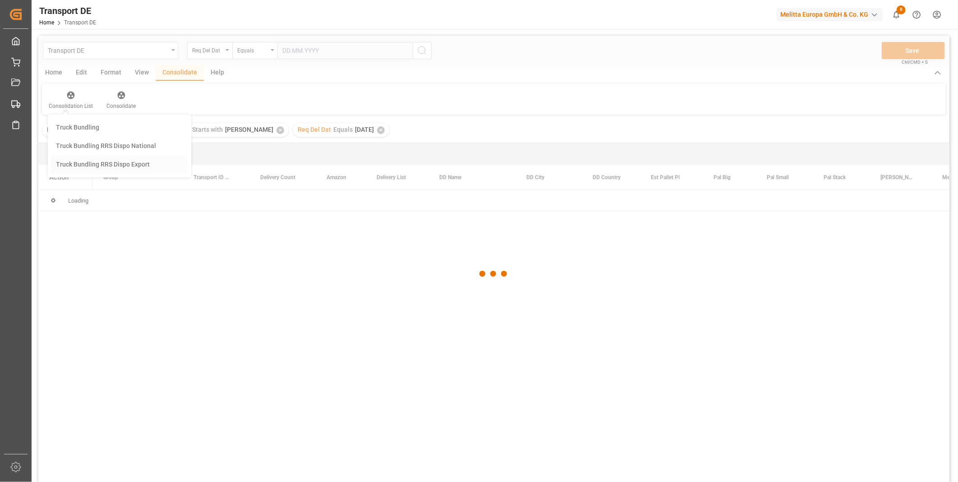
click at [129, 191] on div "Transport DE Req Del Dat Equals Save Ctrl/CMD + S Home Edit Format View Consoli…" at bounding box center [493, 271] width 911 height 470
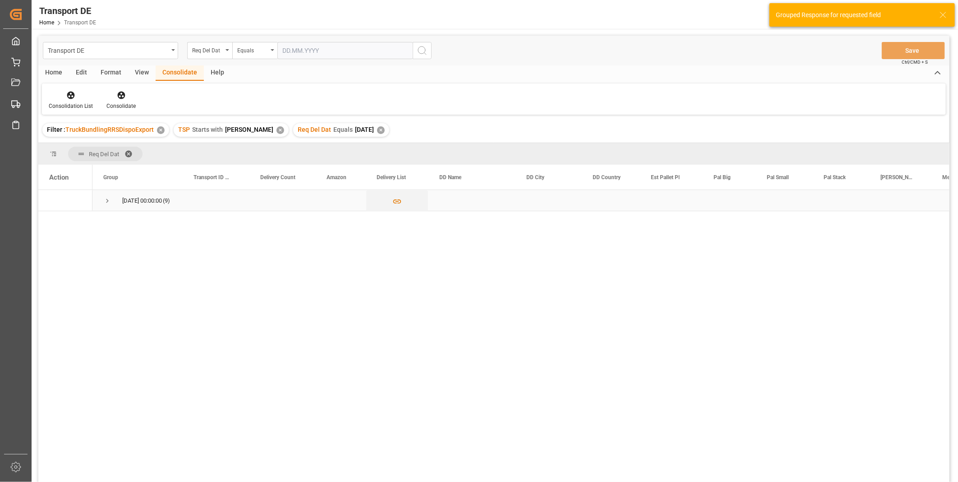
click at [100, 200] on div "21.08.2025 00:00:00 (9)" at bounding box center [137, 200] width 90 height 21
click at [102, 200] on div "21.08.2025 00:00:00 (9)" at bounding box center [137, 200] width 90 height 21
click at [107, 201] on span "Press SPACE to select this row." at bounding box center [107, 201] width 8 height 8
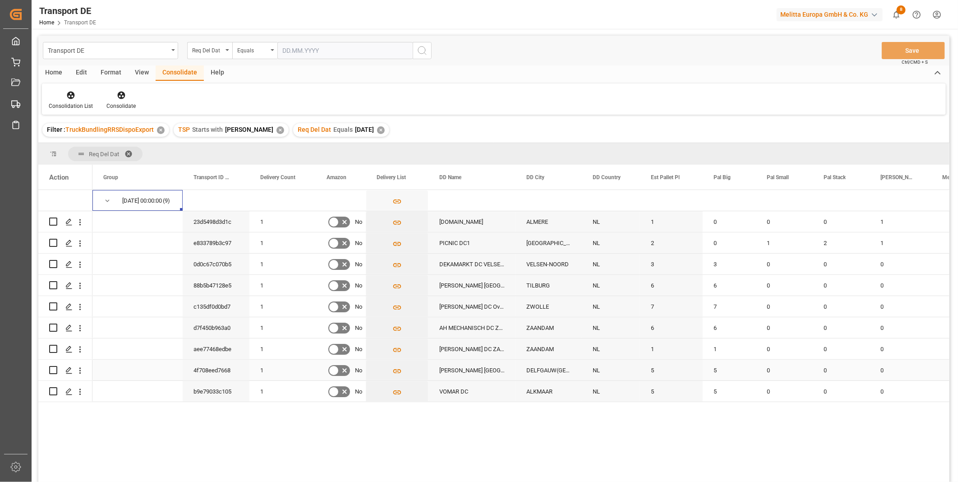
click at [55, 370] on input "Press Space to toggle row selection (unchecked)" at bounding box center [53, 370] width 8 height 8
checkbox input "true"
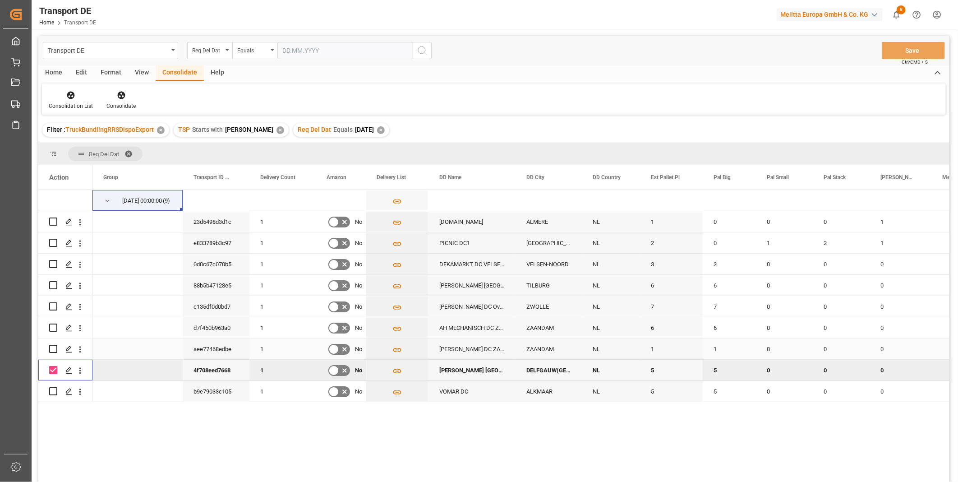
click at [53, 349] on input "Press Space to toggle row selection (unchecked)" at bounding box center [53, 349] width 8 height 8
checkbox input "true"
click at [49, 327] on input "Press Space to toggle row selection (unchecked)" at bounding box center [53, 327] width 8 height 8
checkbox input "true"
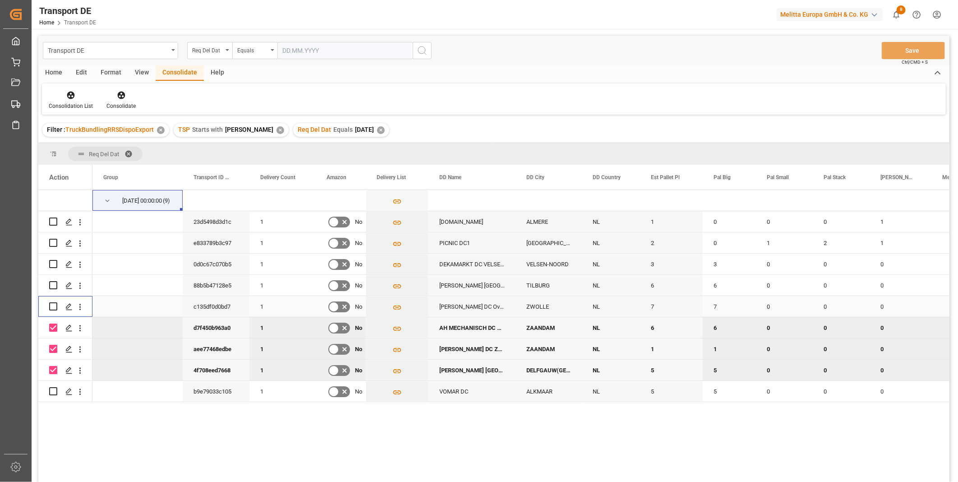
click at [54, 308] on input "Press Space to toggle row selection (unchecked)" at bounding box center [53, 306] width 8 height 8
checkbox input "true"
click at [55, 290] on div "Press SPACE to select this row." at bounding box center [53, 285] width 8 height 21
click at [55, 283] on input "Press Space to toggle row selection (unchecked)" at bounding box center [53, 285] width 8 height 8
checkbox input "true"
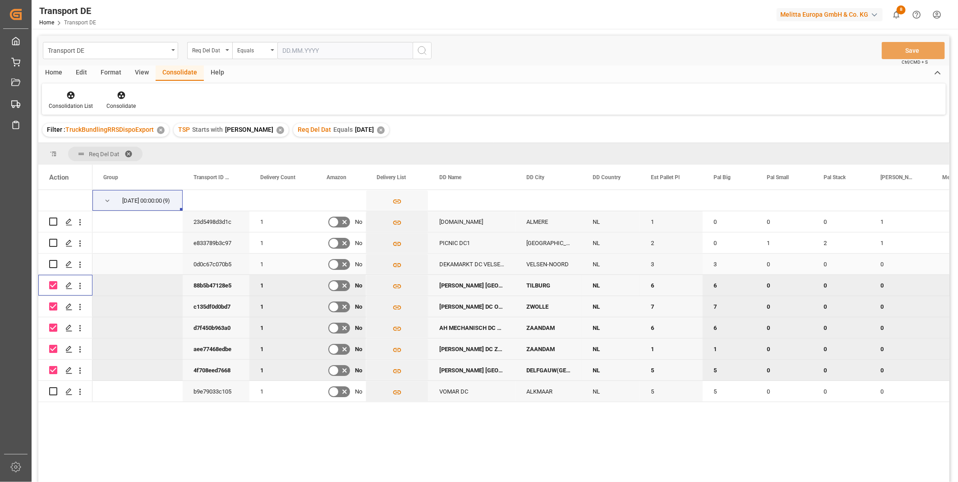
click at [53, 265] on input "Press Space to toggle row selection (unchecked)" at bounding box center [53, 264] width 8 height 8
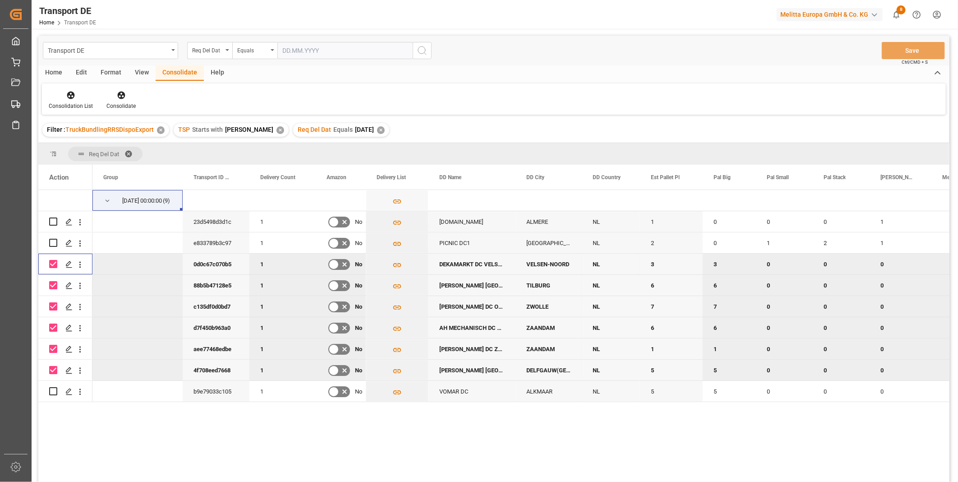
click at [53, 265] on input "Press Space to toggle row selection (checked)" at bounding box center [53, 264] width 8 height 8
checkbox input "false"
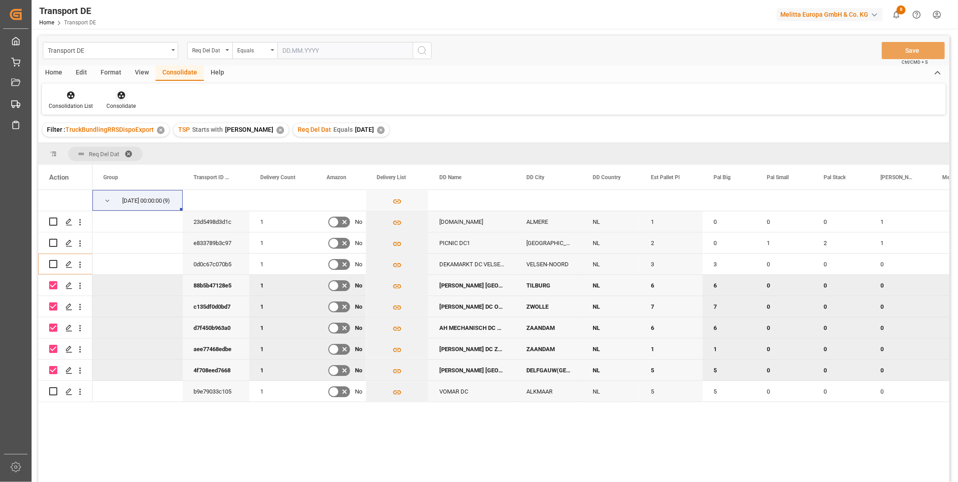
click at [122, 98] on icon at bounding box center [121, 95] width 9 height 9
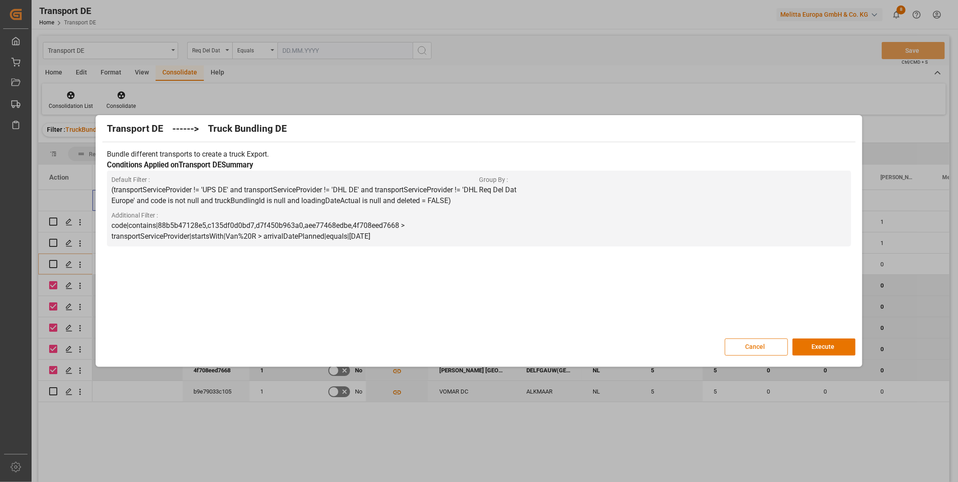
click at [759, 354] on button "Cancel" at bounding box center [756, 346] width 63 height 17
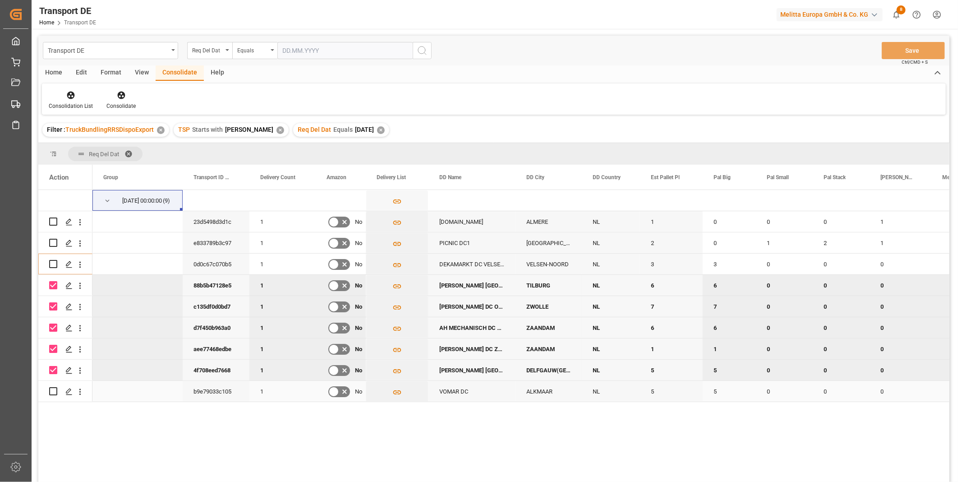
click at [51, 391] on input "Press Space to toggle row selection (unchecked)" at bounding box center [53, 391] width 8 height 8
checkbox input "true"
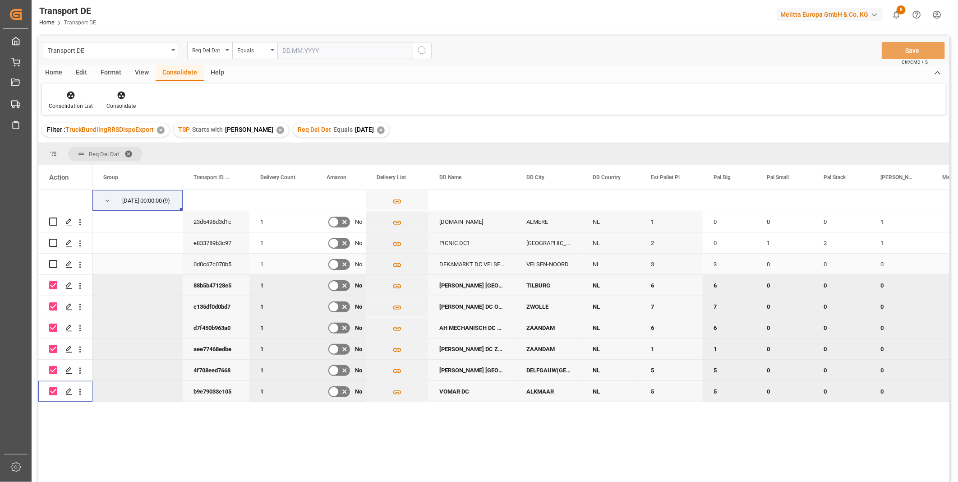
click at [51, 264] on input "Press Space to toggle row selection (unchecked)" at bounding box center [53, 264] width 8 height 8
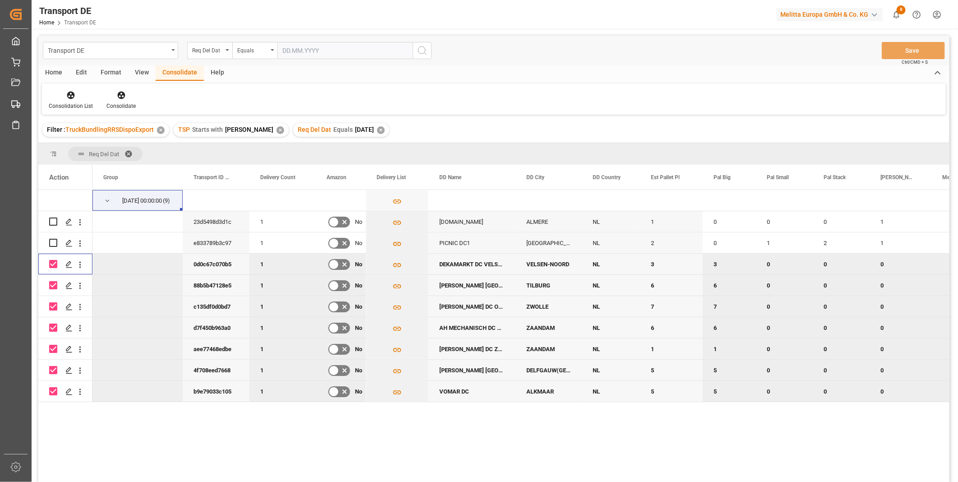
click at [51, 266] on input "Press Space to toggle row selection (checked)" at bounding box center [53, 264] width 8 height 8
checkbox input "false"
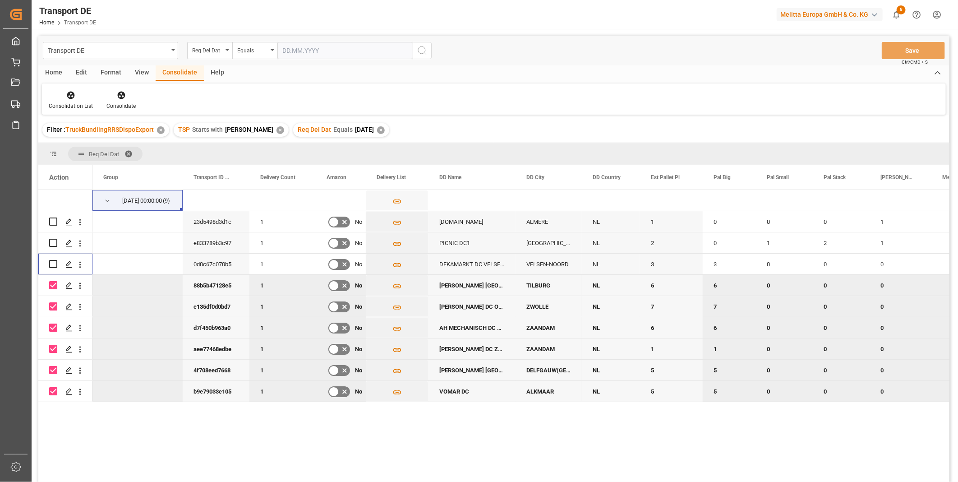
click at [51, 388] on input "Press Space to toggle row selection (checked)" at bounding box center [53, 391] width 8 height 8
checkbox input "false"
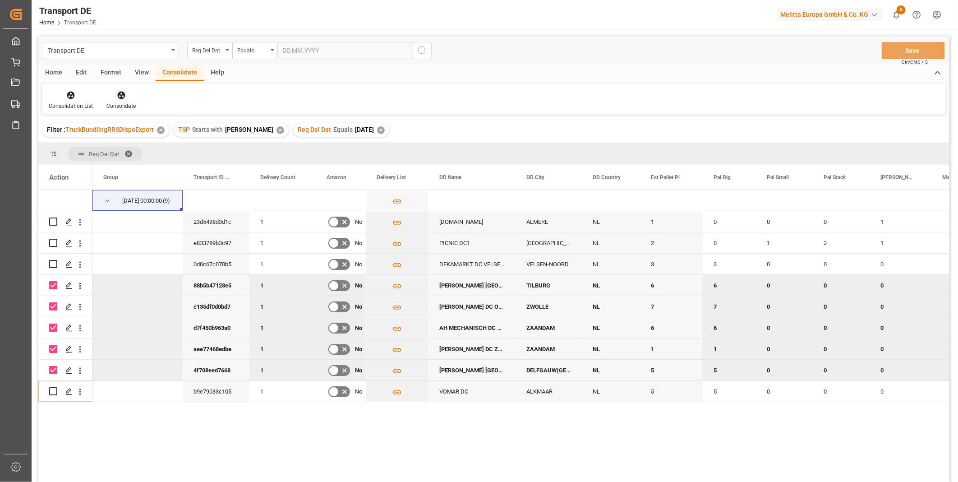
click at [127, 92] on div at bounding box center [120, 94] width 29 height 9
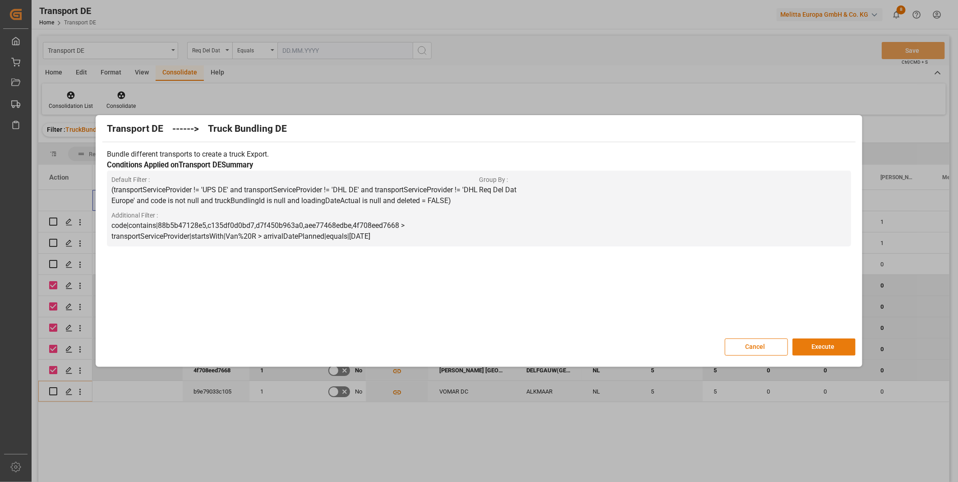
click at [830, 344] on button "Execute" at bounding box center [824, 346] width 63 height 17
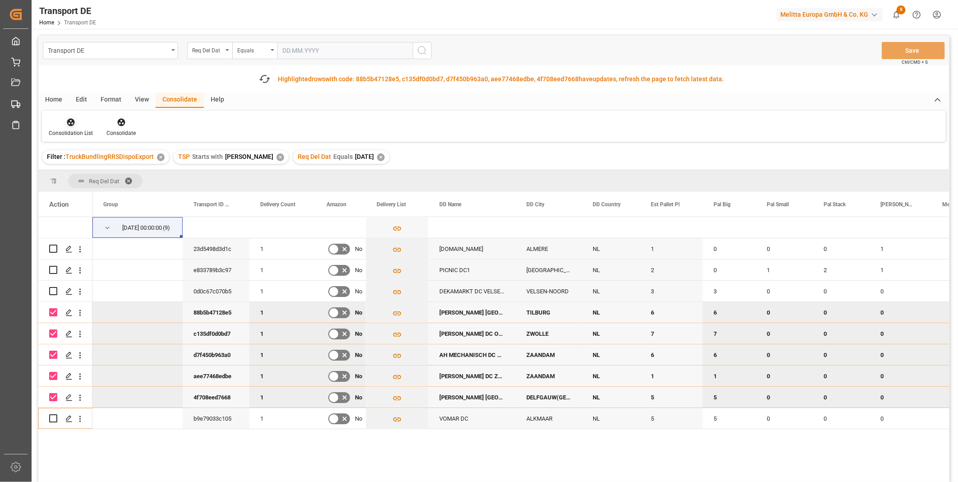
click at [82, 128] on div "Consolidation List" at bounding box center [71, 127] width 58 height 20
click at [125, 196] on div "Transport DE Req Del Dat Equals Save Ctrl/CMD + S Fetch latest updates Highligh…" at bounding box center [493, 284] width 911 height 497
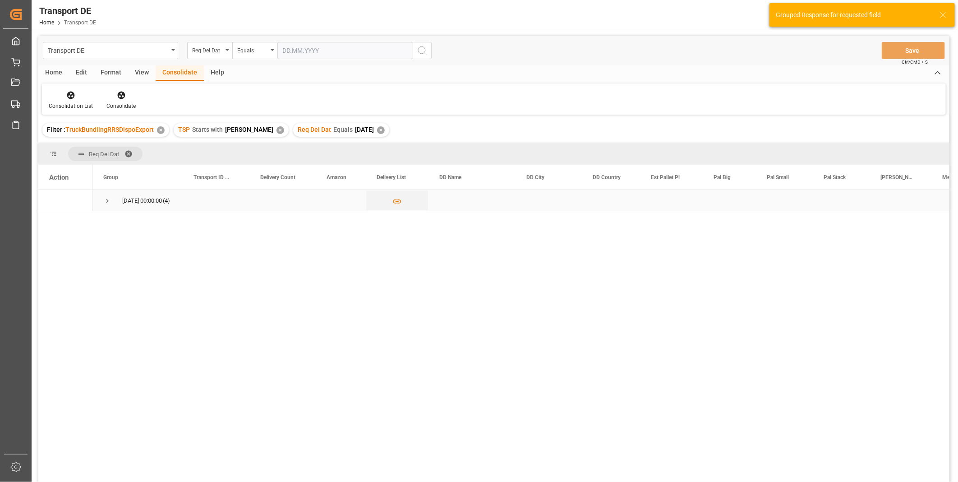
click at [102, 203] on div "21.08.2025 00:00:00 (4)" at bounding box center [137, 200] width 90 height 21
click at [109, 201] on span "Press SPACE to select this row." at bounding box center [107, 201] width 8 height 8
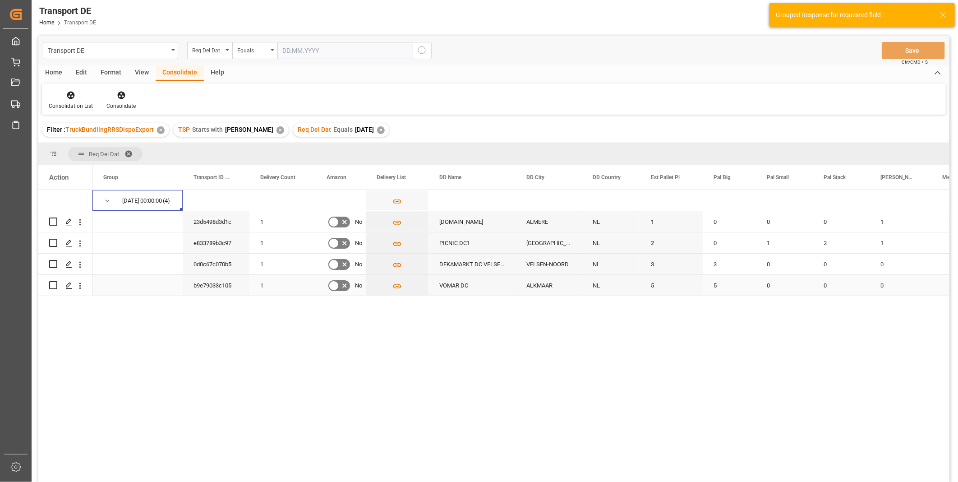
click at [55, 283] on input "Press Space to toggle row selection (unchecked)" at bounding box center [53, 285] width 8 height 8
checkbox input "true"
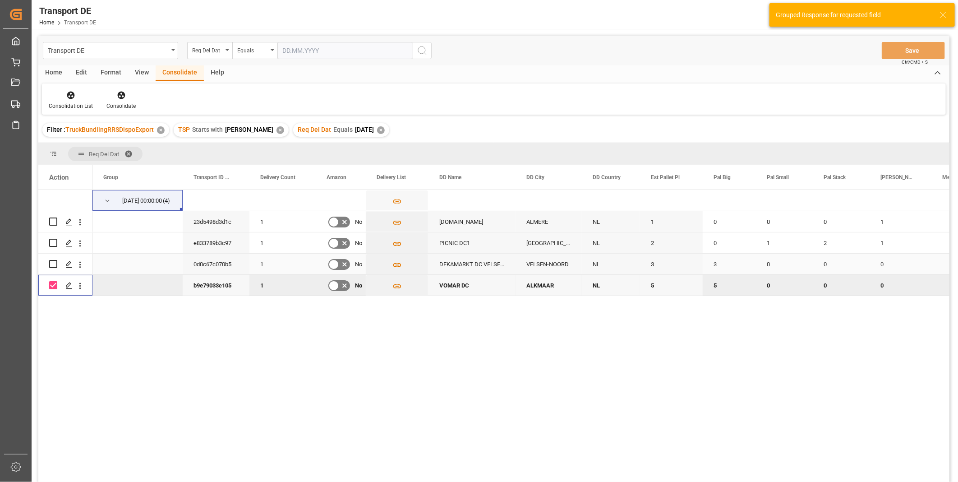
click at [53, 260] on input "Press Space to toggle row selection (unchecked)" at bounding box center [53, 264] width 8 height 8
checkbox input "true"
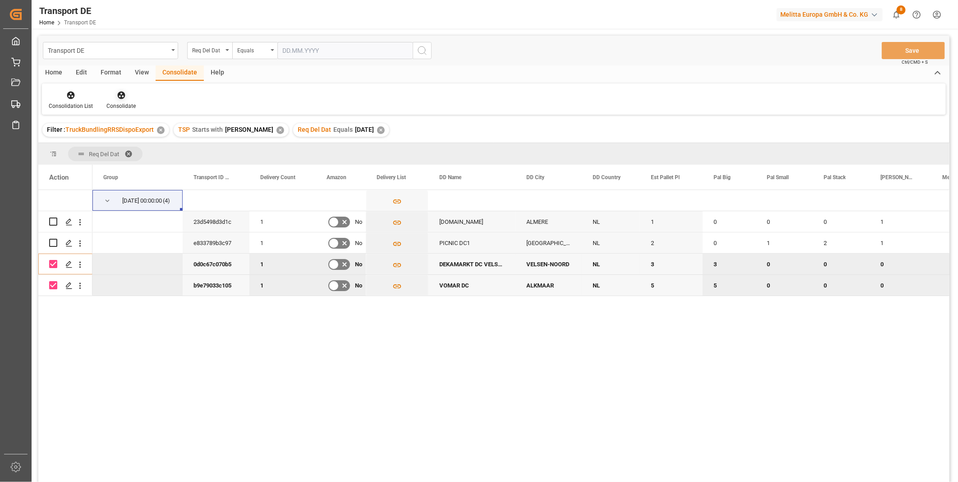
click at [138, 92] on div "Consolidate" at bounding box center [121, 100] width 43 height 20
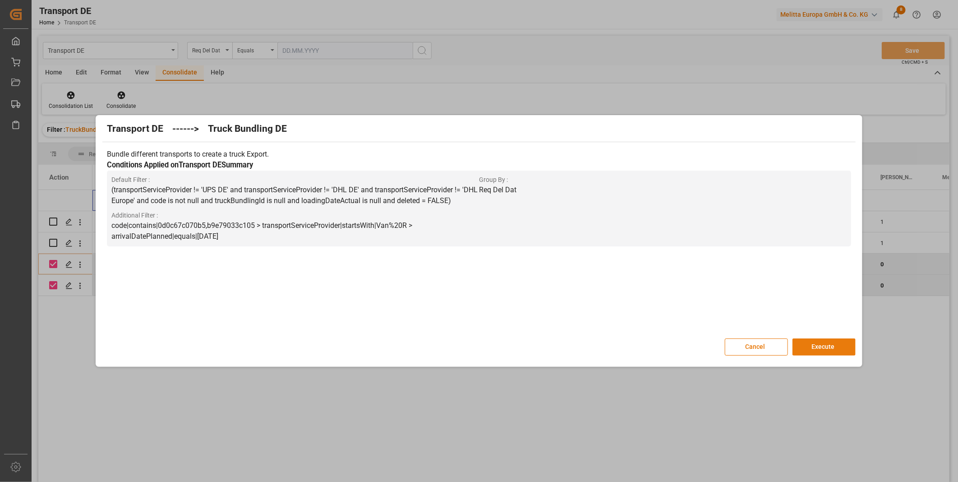
click at [810, 342] on button "Execute" at bounding box center [824, 346] width 63 height 17
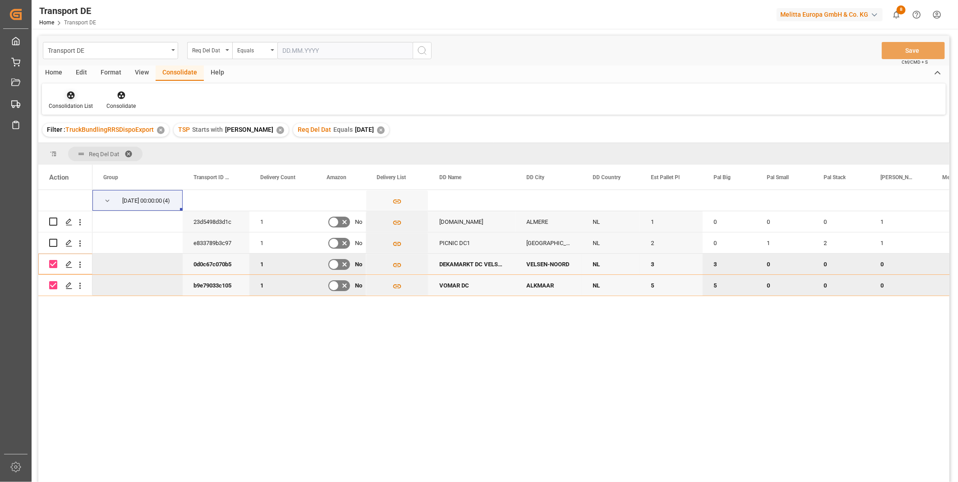
click at [61, 100] on div "Consolidation List" at bounding box center [71, 100] width 58 height 20
click at [111, 159] on div "Transport DE Req Del Dat Equals Save Ctrl/CMD + S Home Edit Format View Consoli…" at bounding box center [493, 271] width 911 height 470
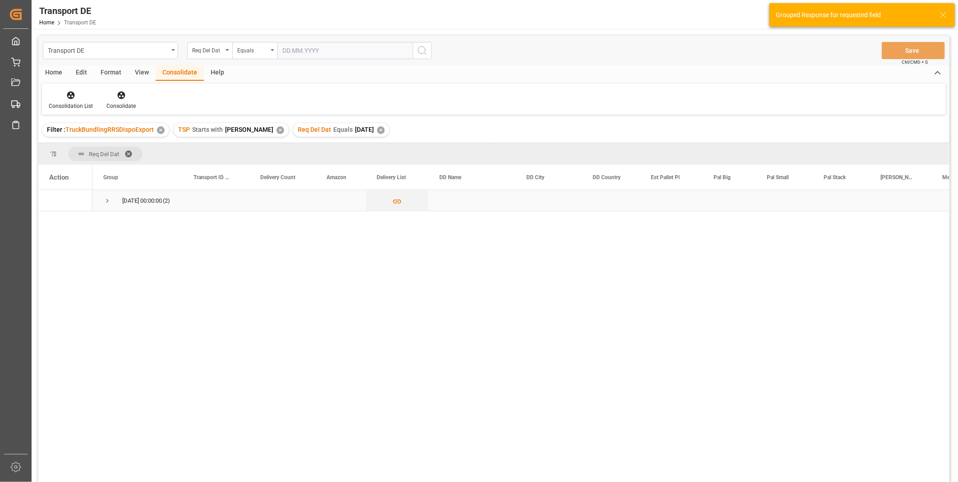
click at [107, 199] on span "Press SPACE to select this row." at bounding box center [107, 201] width 8 height 8
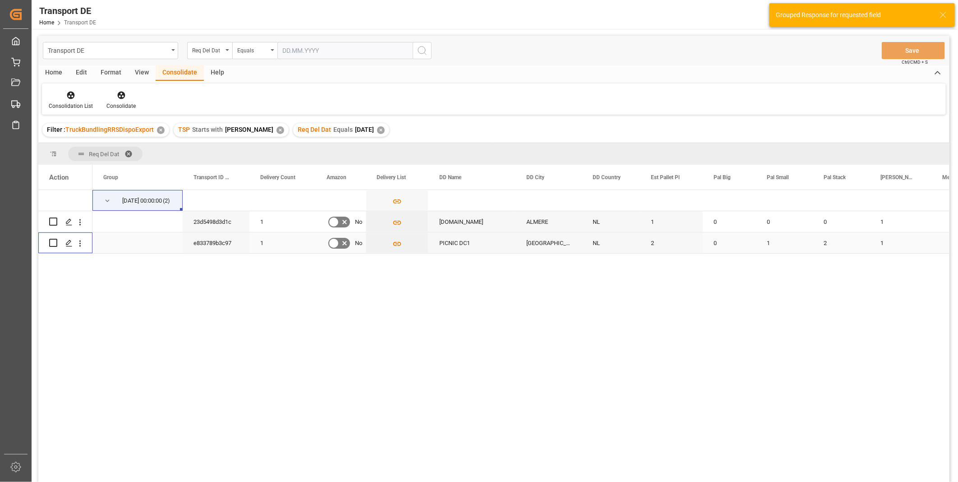
click at [55, 245] on input "Press Space to toggle row selection (unchecked)" at bounding box center [53, 243] width 8 height 8
checkbox input "true"
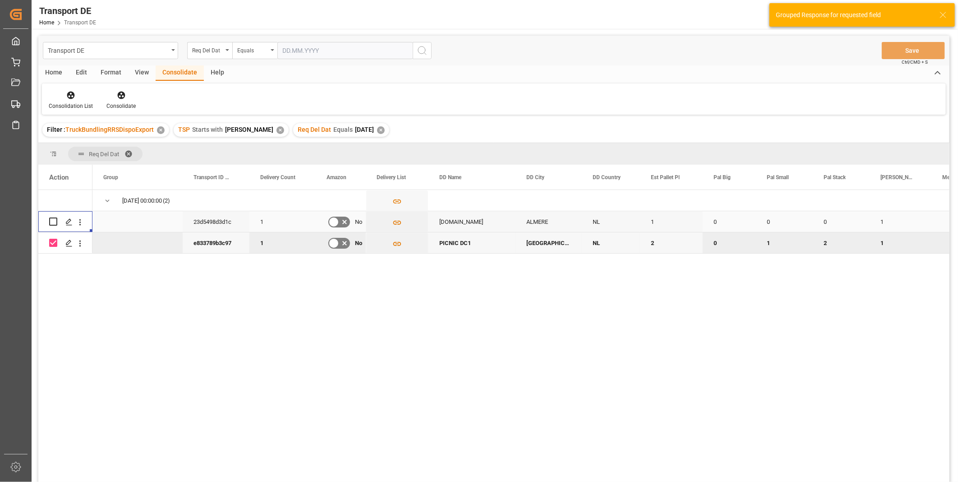
click at [57, 223] on div "Press SPACE to select this row." at bounding box center [65, 222] width 32 height 20
click at [55, 218] on input "Press Space to toggle row selection (unchecked)" at bounding box center [53, 221] width 8 height 8
checkbox input "true"
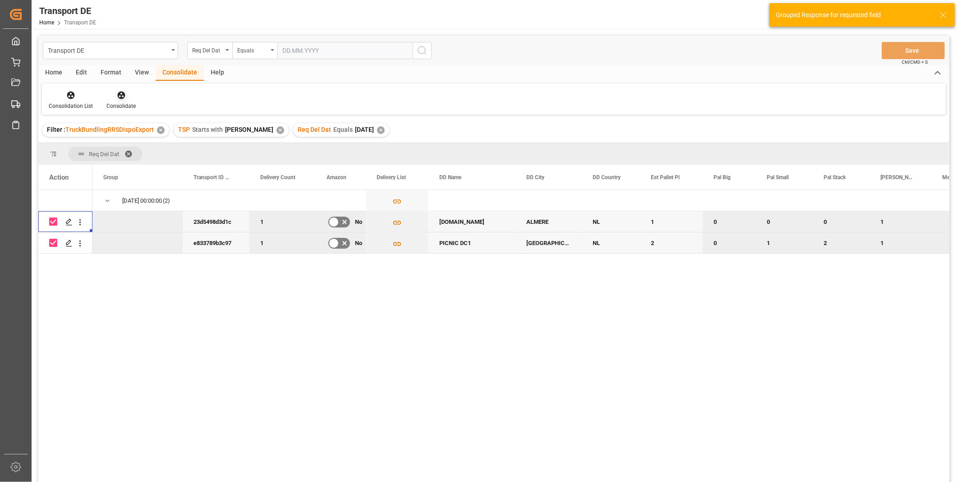
click at [125, 96] on div at bounding box center [120, 94] width 29 height 9
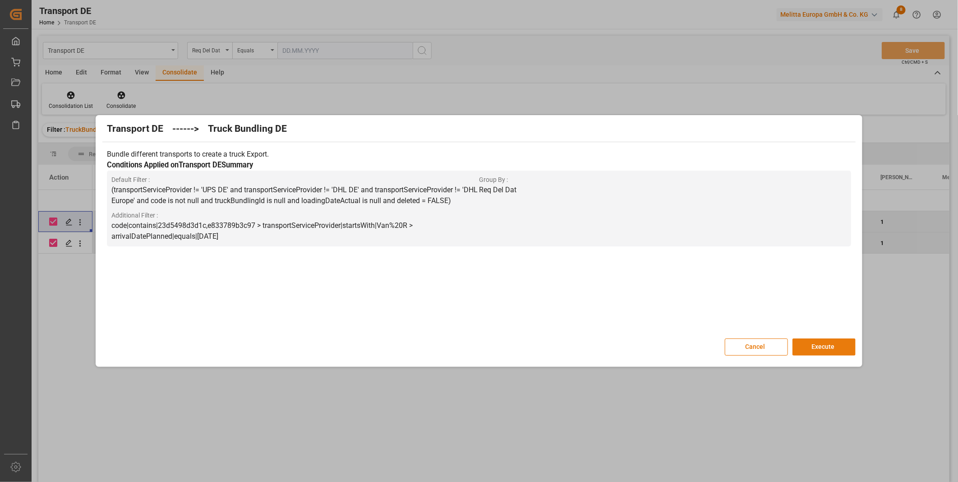
click at [825, 344] on button "Execute" at bounding box center [824, 346] width 63 height 17
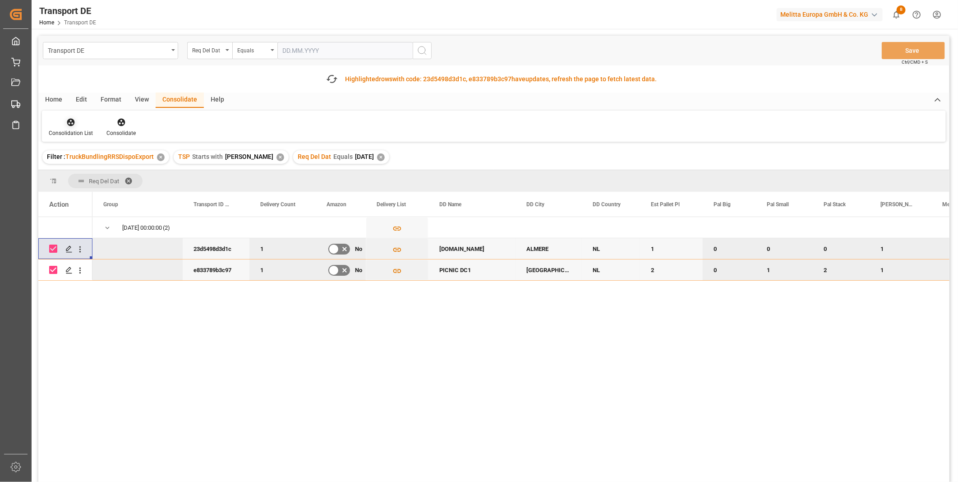
click at [89, 125] on div at bounding box center [71, 121] width 44 height 9
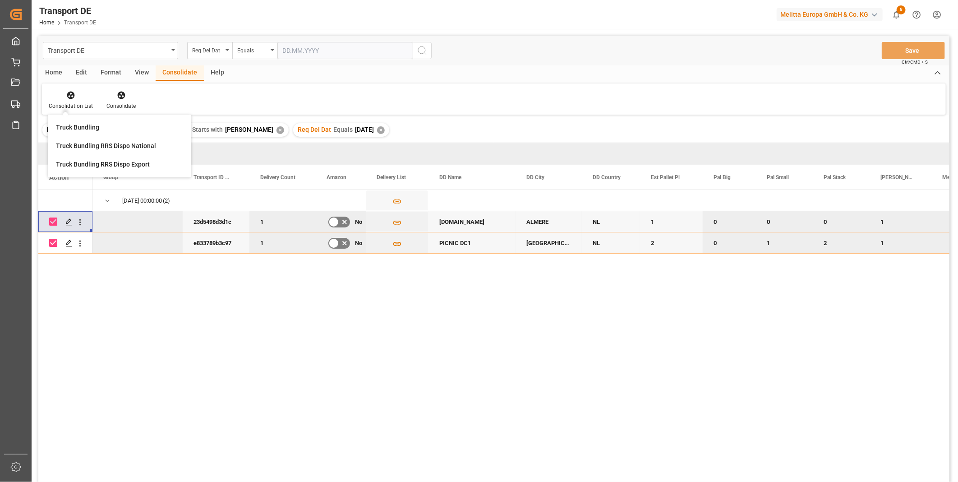
click at [109, 193] on span "Press SPACE to select this row." at bounding box center [107, 200] width 8 height 21
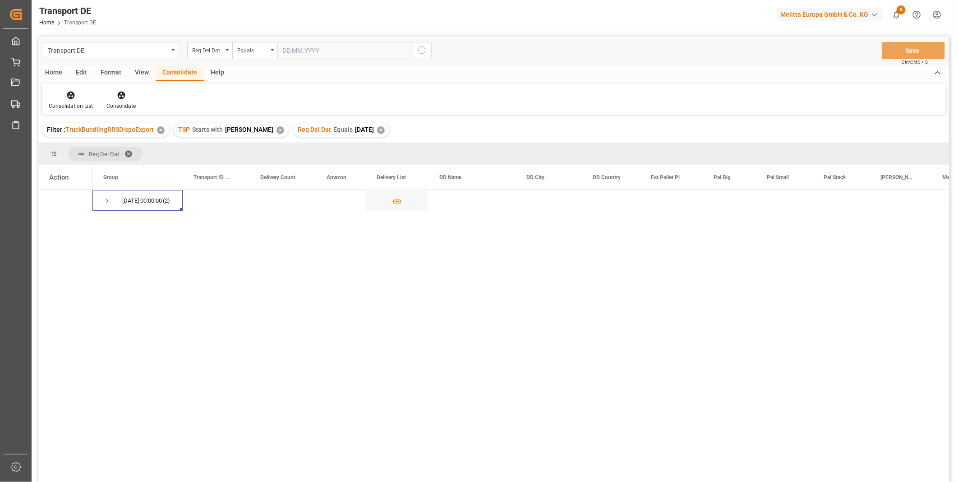
click at [79, 97] on div at bounding box center [71, 94] width 44 height 9
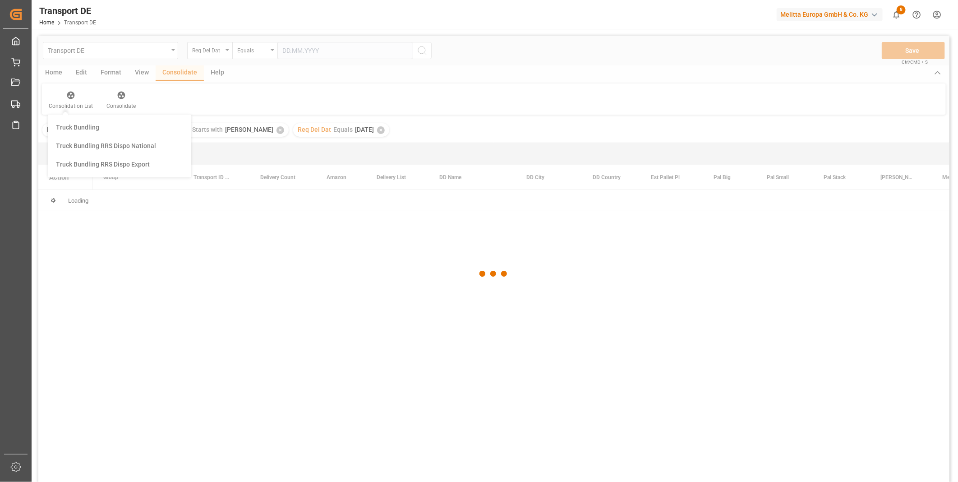
click at [102, 169] on div "Transport DE Req Del Dat Equals Save Ctrl/CMD + S Home Edit Format View Consoli…" at bounding box center [493, 271] width 911 height 470
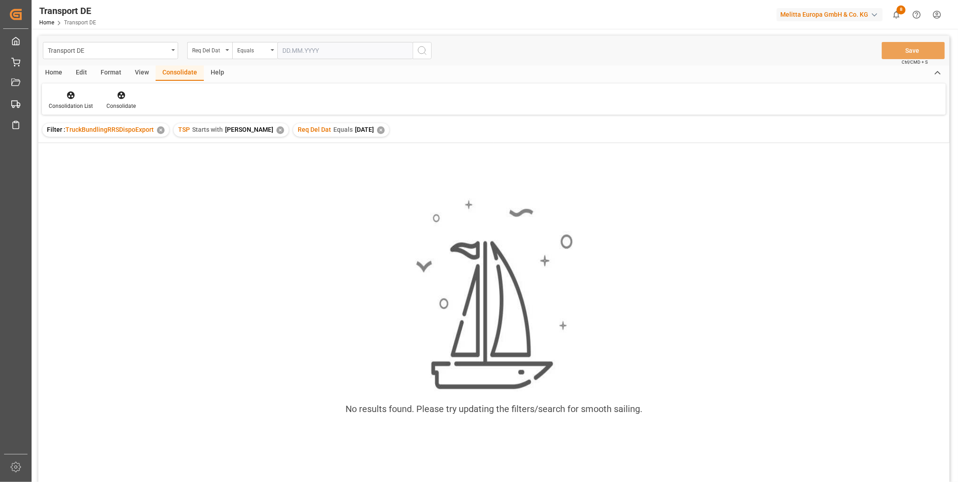
click at [365, 129] on div "Req Del Dat Equals 2025-08-21 ✕" at bounding box center [341, 130] width 96 height 14
click at [377, 129] on div "✕" at bounding box center [381, 130] width 8 height 8
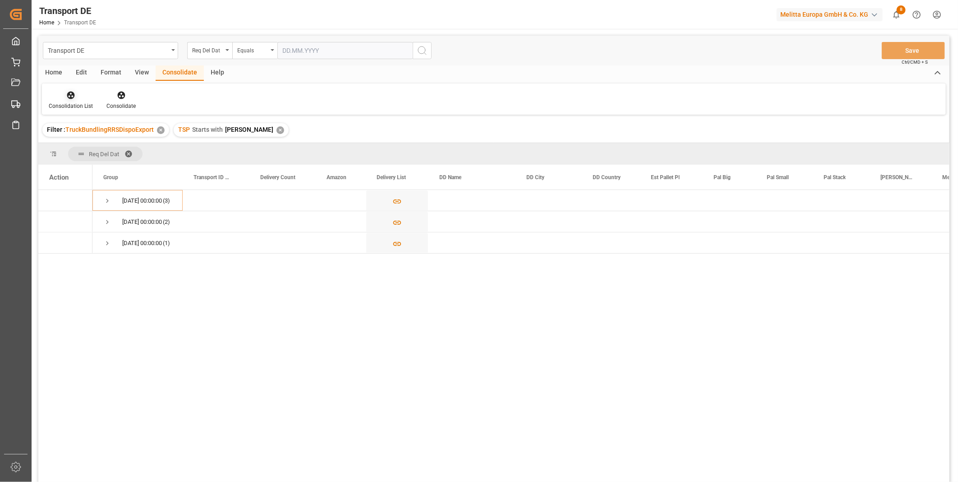
click at [61, 102] on div "Consolidation List" at bounding box center [71, 106] width 44 height 8
click at [92, 166] on div "Transport DE Req Del Dat Equals Save Ctrl/CMD + S Home Edit Format View Consoli…" at bounding box center [493, 271] width 911 height 470
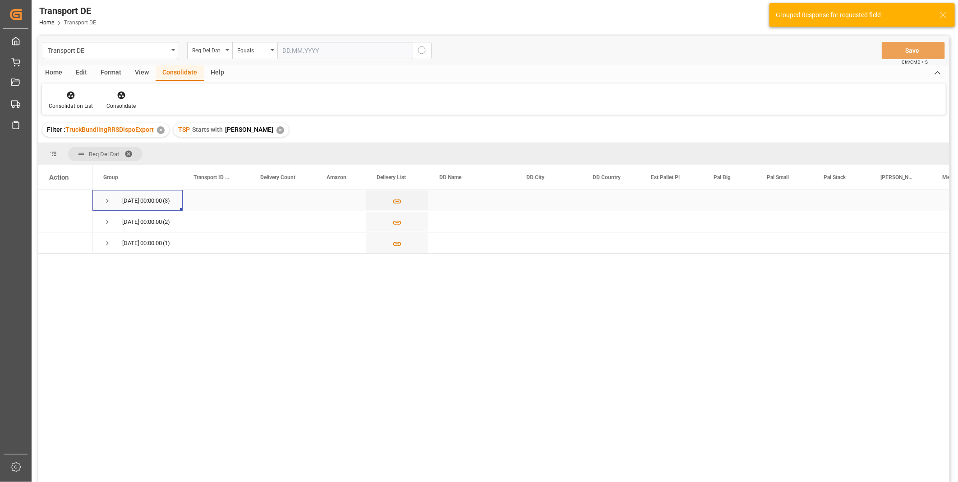
click at [97, 199] on div "22.08.2025 00:00:00 (3)" at bounding box center [137, 200] width 90 height 21
click at [102, 201] on div "22.08.2025 00:00:00 (3)" at bounding box center [137, 200] width 90 height 21
click at [105, 201] on span "Press SPACE to select this row." at bounding box center [107, 201] width 8 height 8
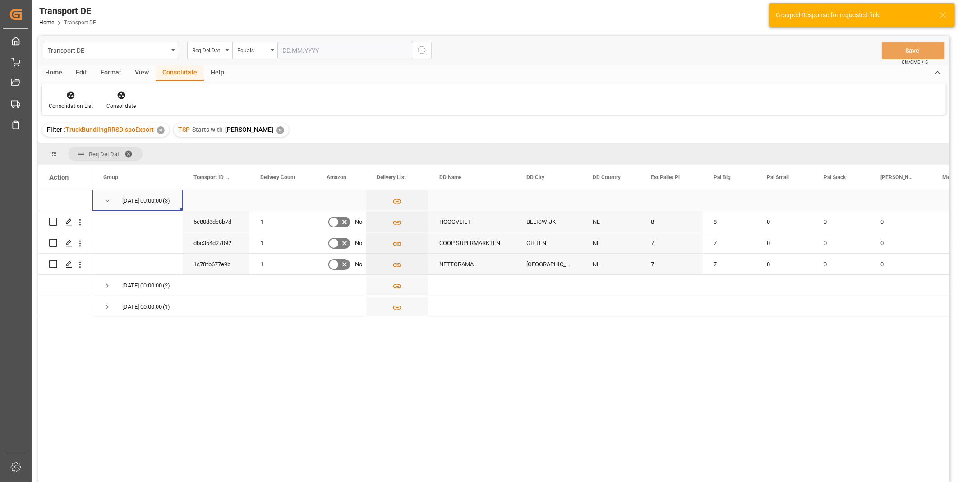
click at [106, 201] on span "Press SPACE to select this row." at bounding box center [107, 201] width 8 height 8
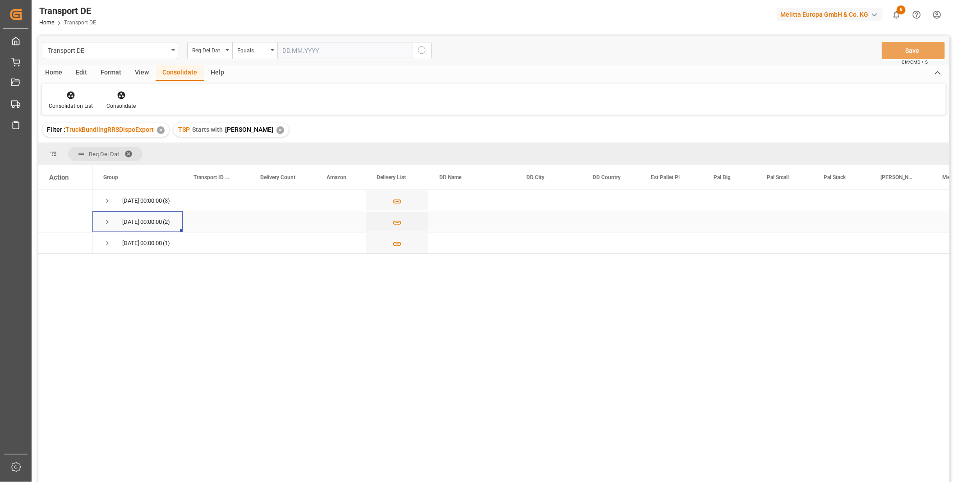
click at [105, 220] on span "Press SPACE to select this row." at bounding box center [107, 222] width 8 height 8
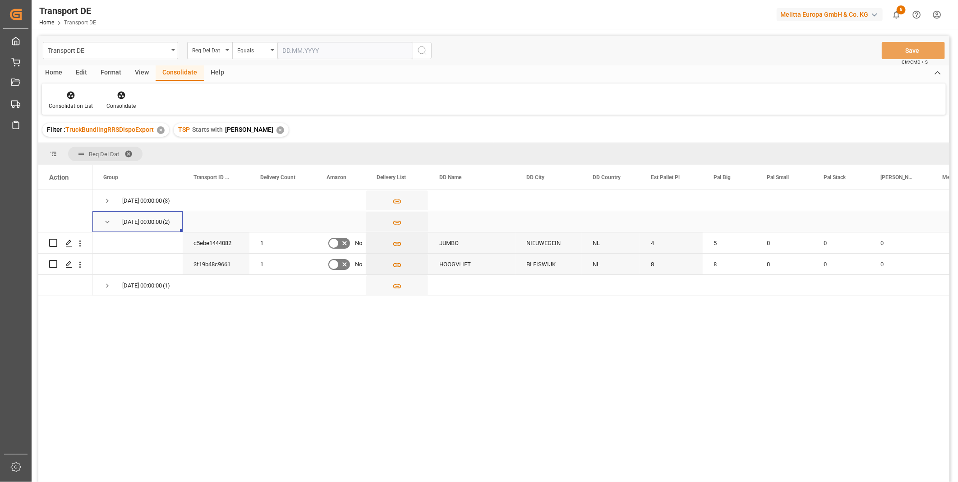
click at [105, 220] on span "Press SPACE to select this row." at bounding box center [107, 222] width 8 height 8
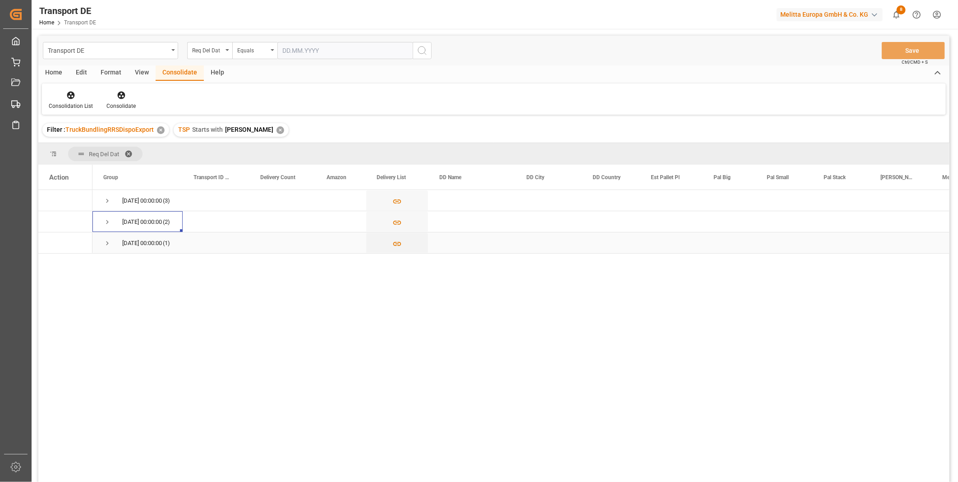
click at [107, 242] on span "Press SPACE to select this row." at bounding box center [107, 243] width 8 height 8
click at [106, 242] on span "Press SPACE to select this row." at bounding box center [107, 243] width 8 height 8
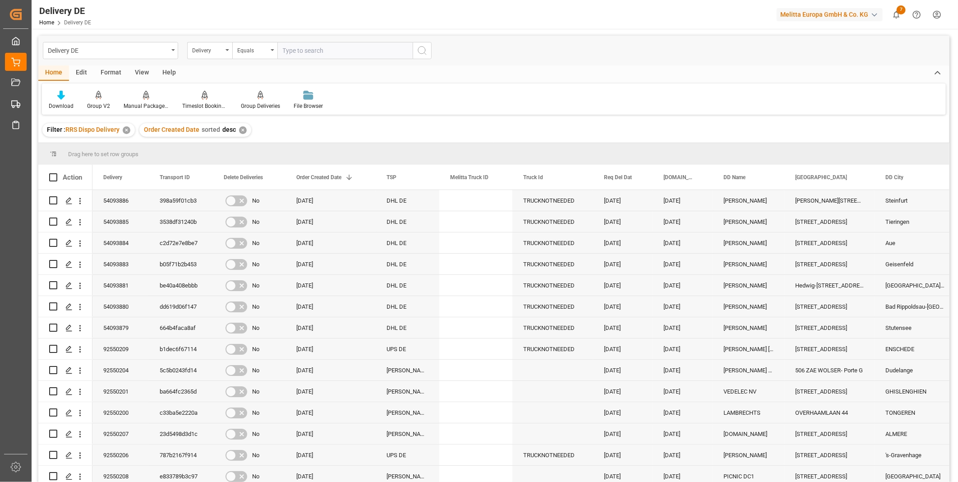
click at [306, 54] on input "text" at bounding box center [344, 50] width 135 height 17
paste input "35ac46e7cbfb"
type input "35ac46e7cbfb"
click at [232, 54] on div "Equals" at bounding box center [254, 50] width 45 height 17
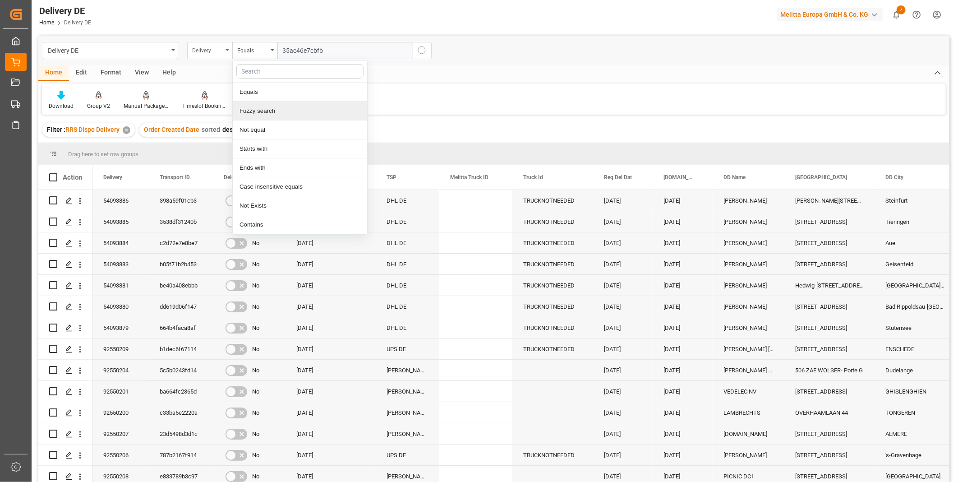
click at [206, 55] on div "Delivery" at bounding box center [209, 50] width 45 height 17
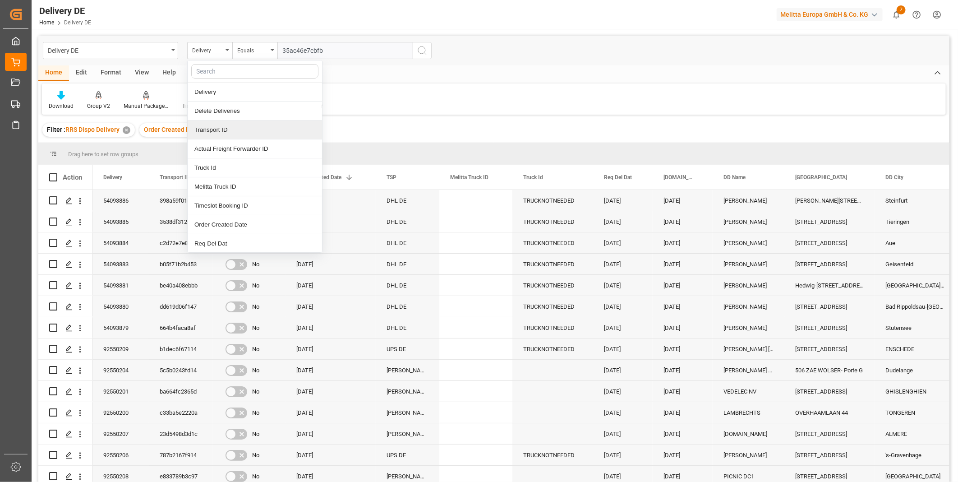
click at [231, 125] on div "Transport ID" at bounding box center [255, 129] width 134 height 19
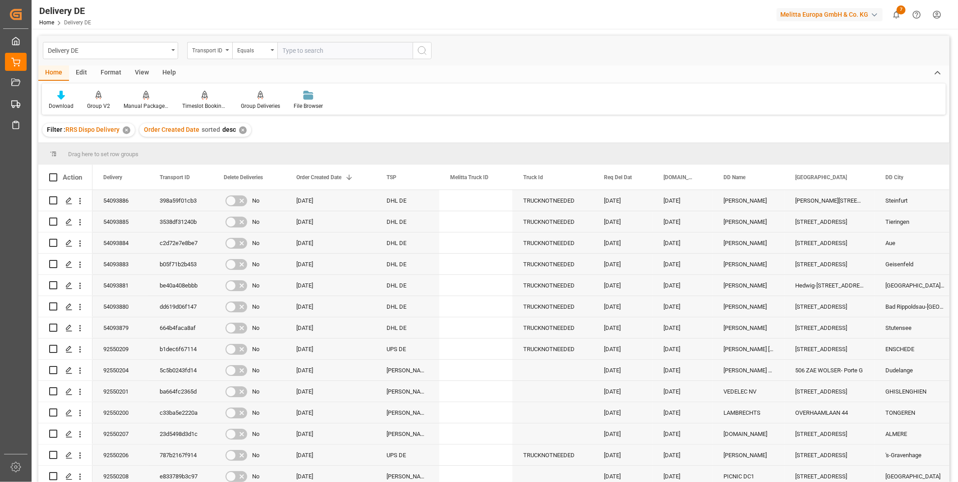
click at [303, 46] on input "text" at bounding box center [344, 50] width 135 height 17
paste input "35ac46e7cbfb"
type input "35ac46e7cbfb"
click at [428, 49] on button "search button" at bounding box center [422, 50] width 19 height 17
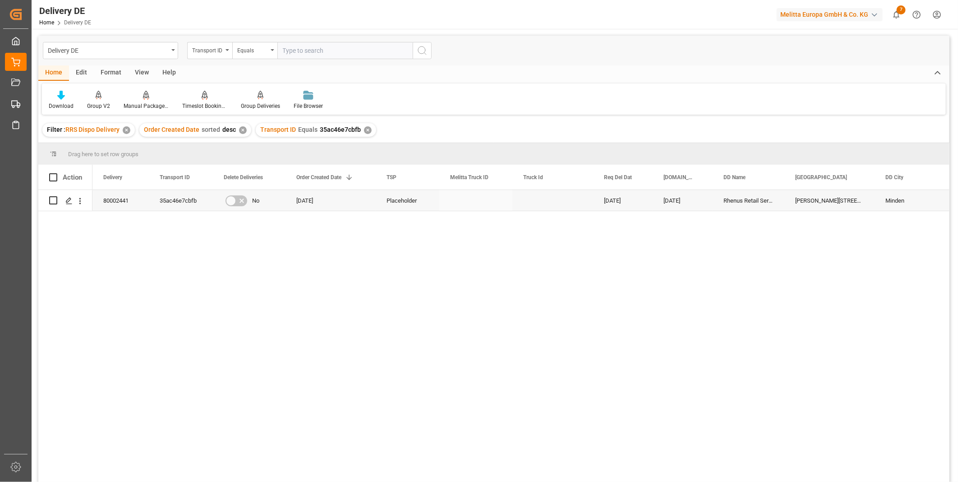
click at [389, 196] on div "Placeholder" at bounding box center [408, 200] width 64 height 21
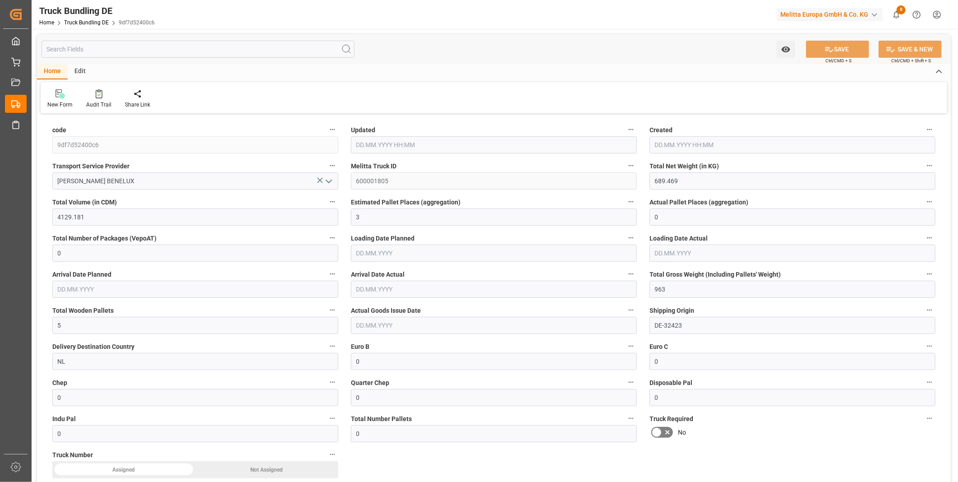
type input "19.08.2025 13:04"
type input "[DATE]"
